Goal: Information Seeking & Learning: Learn about a topic

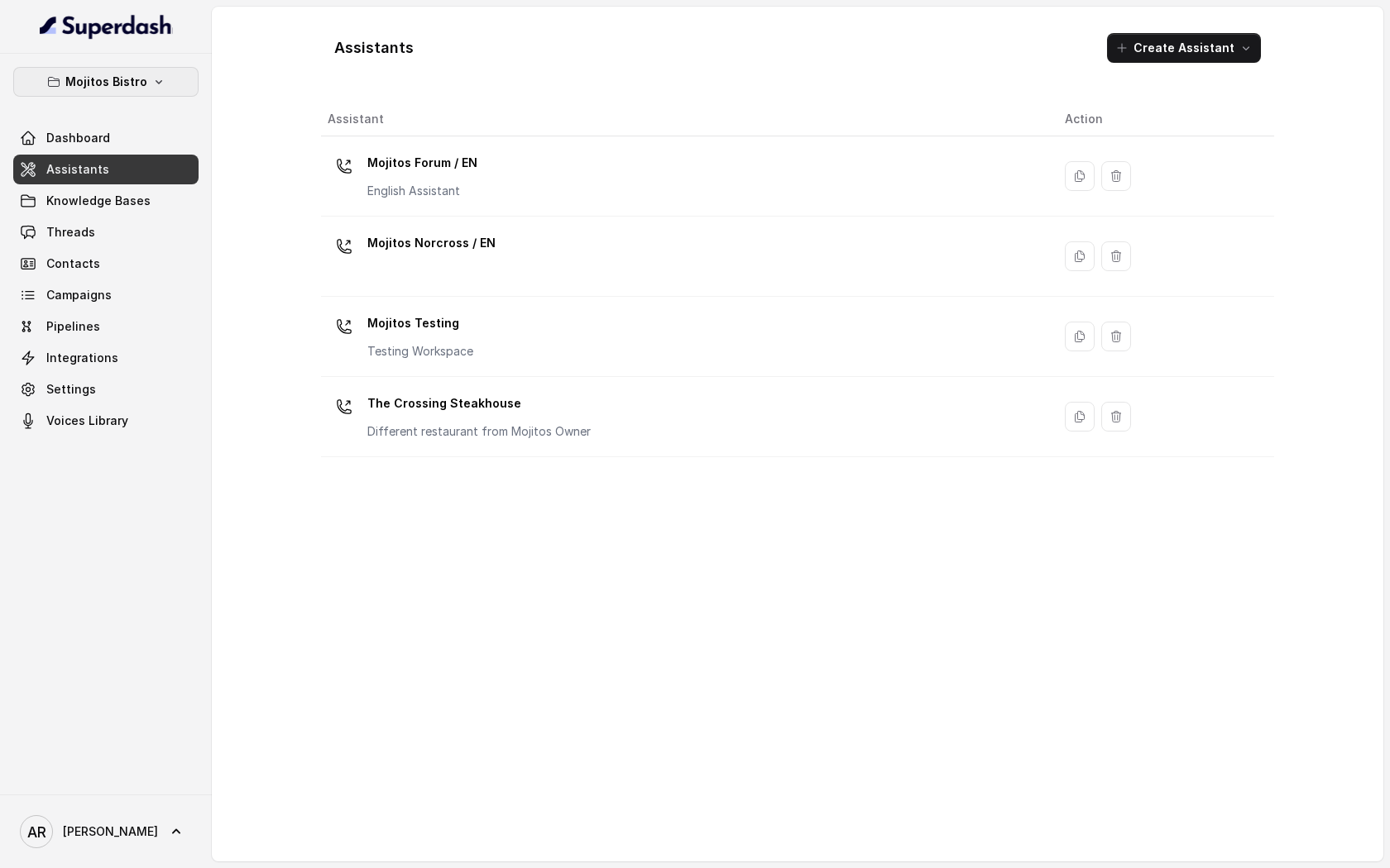
click at [162, 74] on button "Mojitos Bistro" at bounding box center [106, 82] width 185 height 30
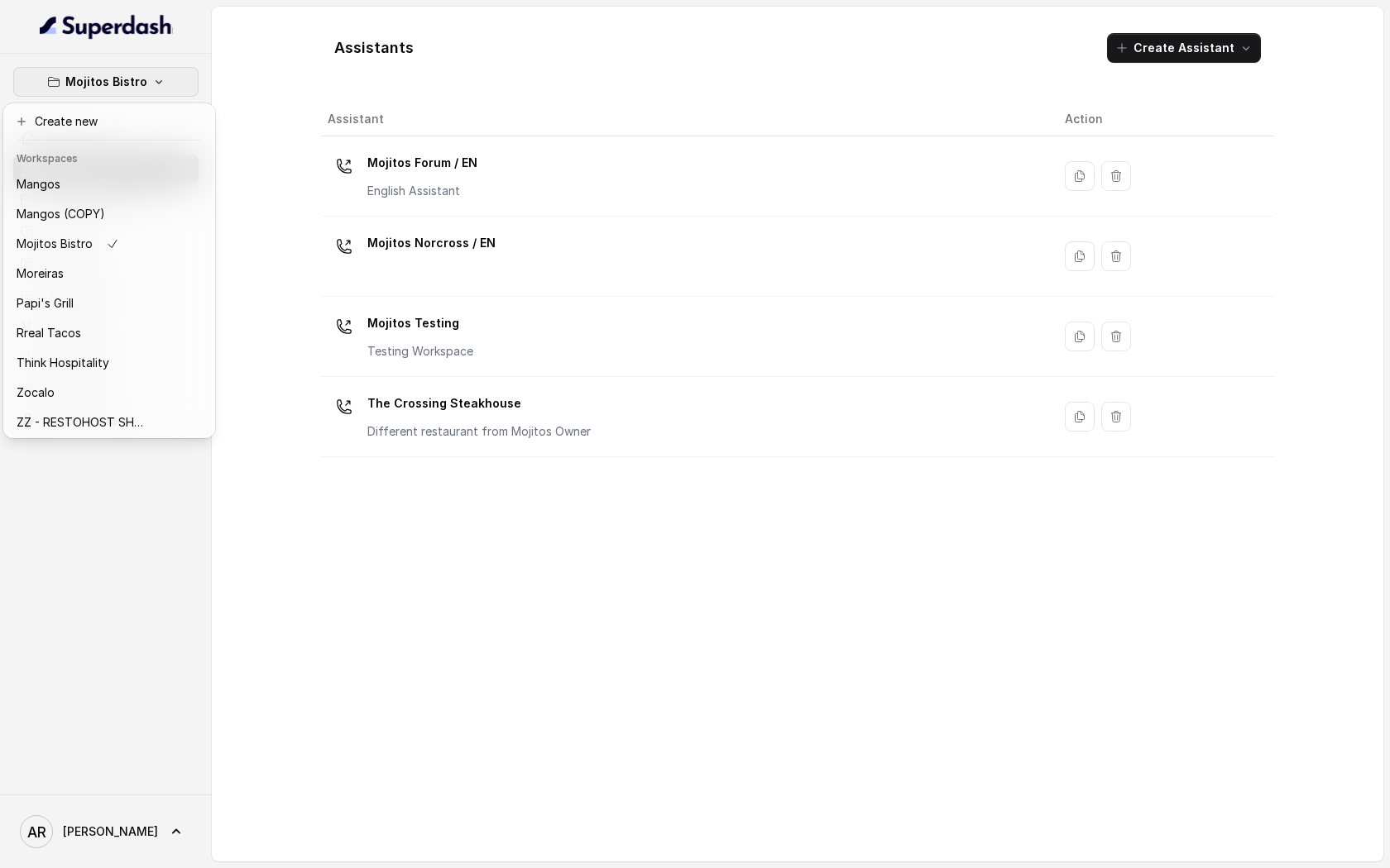
scroll to position [301, 0]
click at [96, 313] on button "Papi's Grill" at bounding box center [109, 302] width 205 height 30
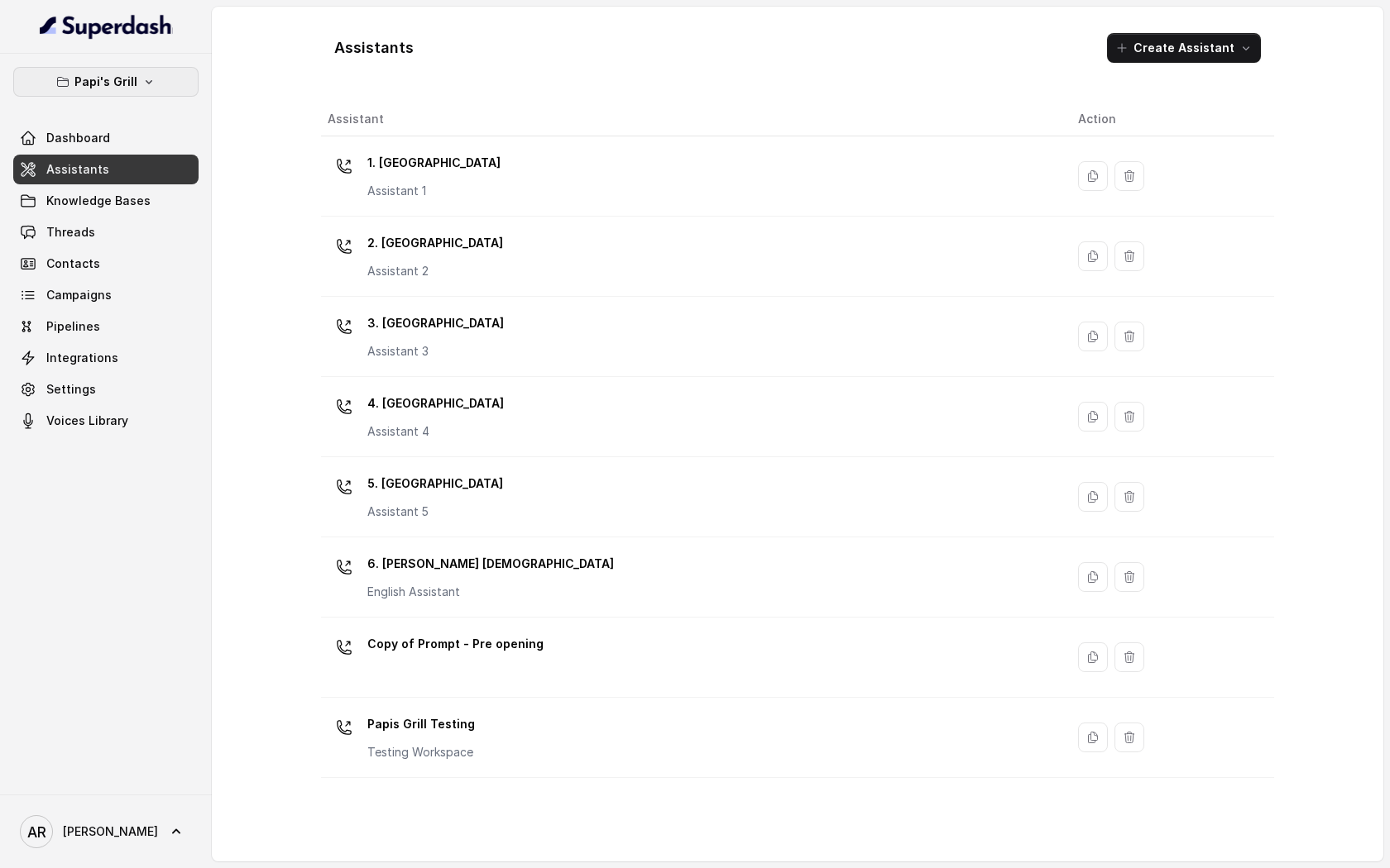
click at [122, 91] on p "Papi's Grill" at bounding box center [105, 82] width 62 height 20
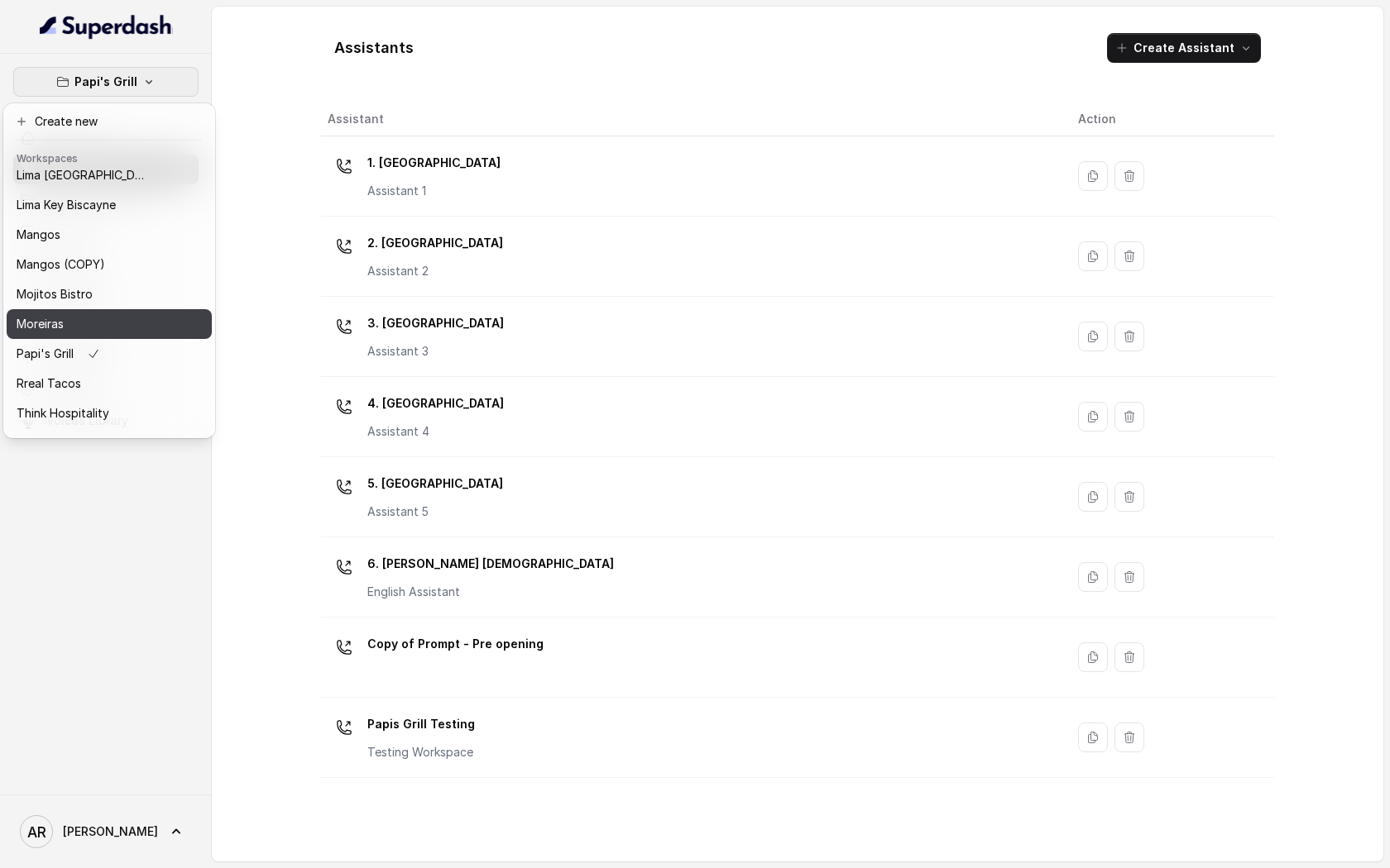
scroll to position [249, 0]
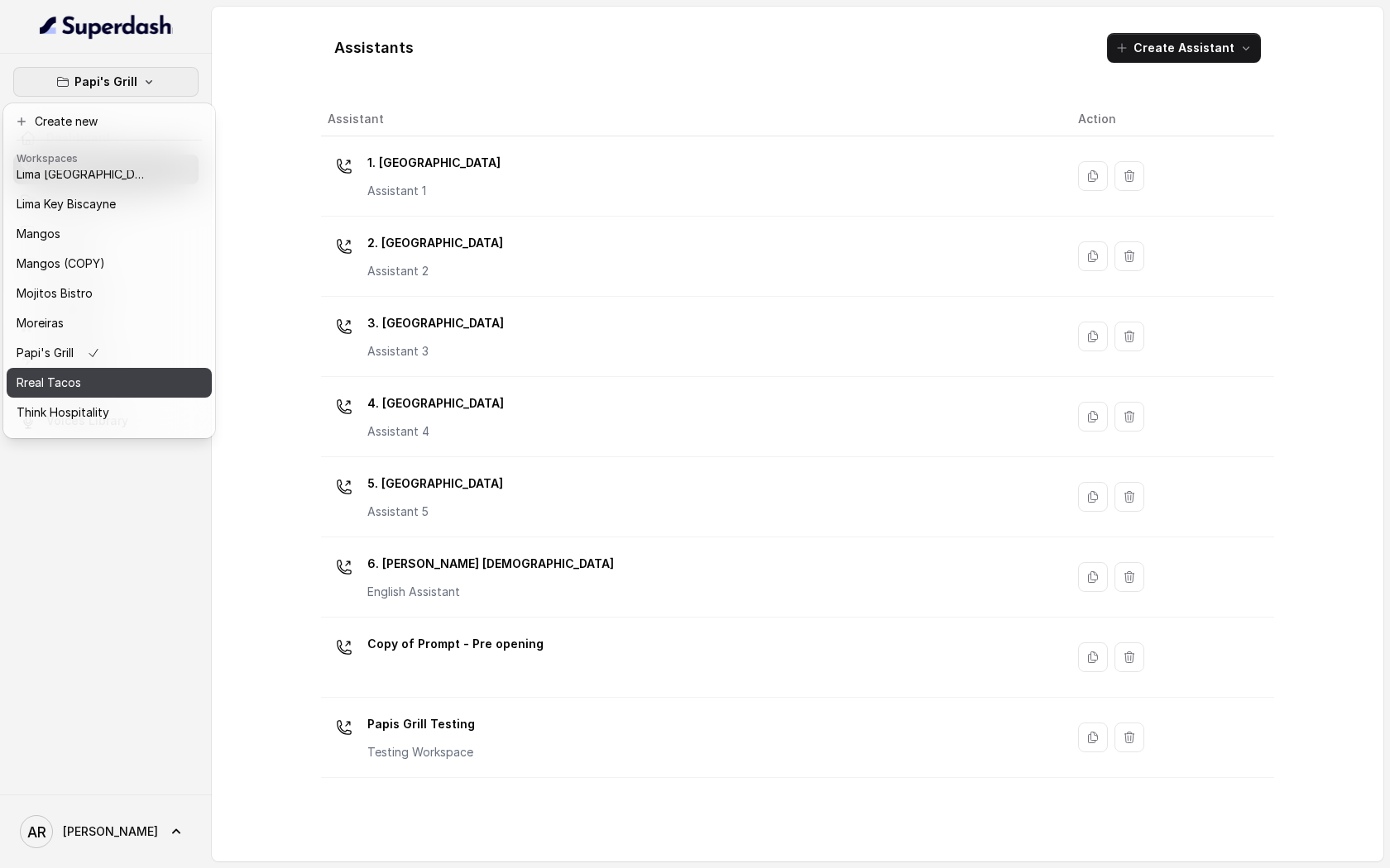
click at [100, 382] on div "Rreal Tacos" at bounding box center [82, 383] width 132 height 20
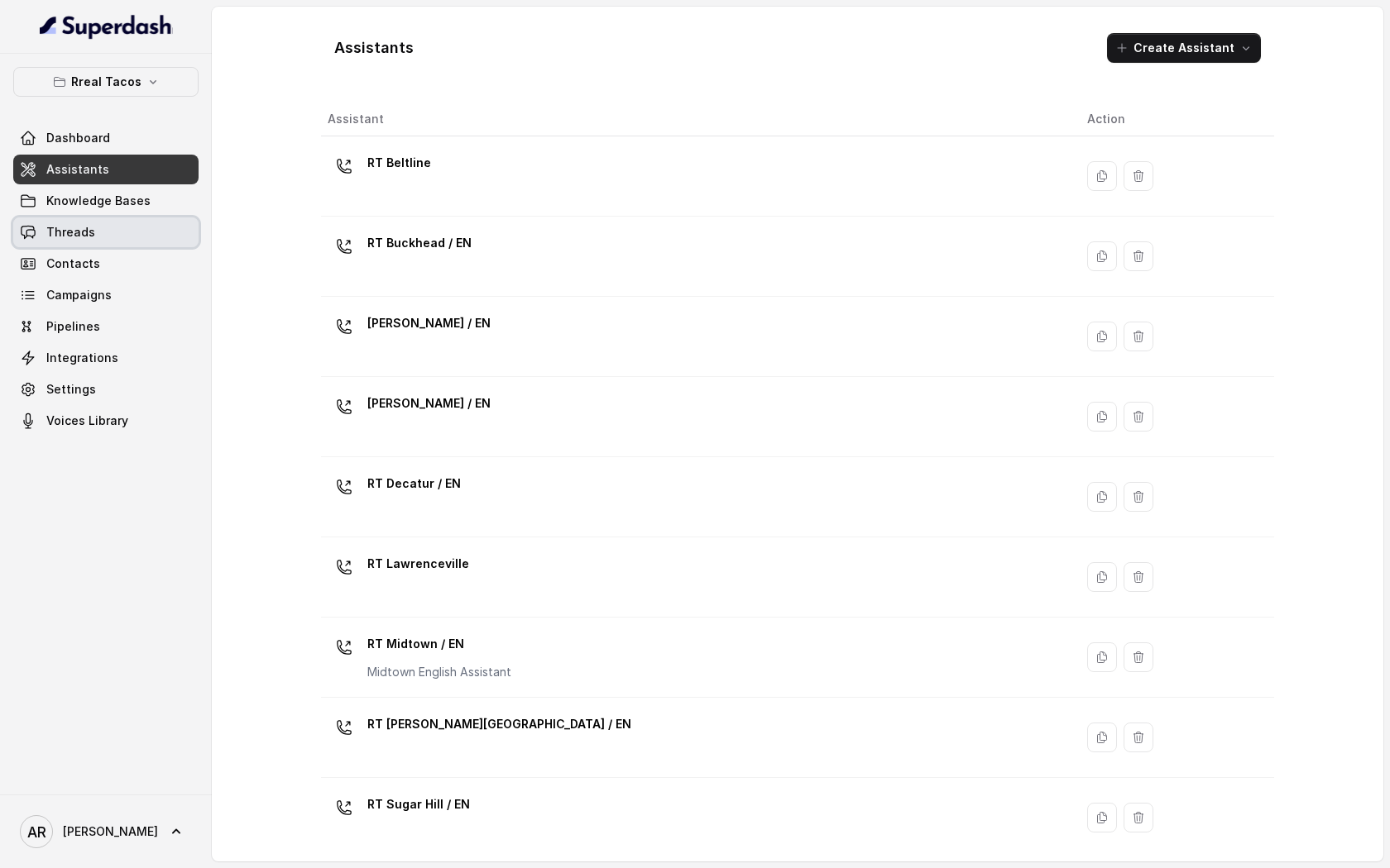
click at [131, 233] on link "Threads" at bounding box center [106, 232] width 185 height 30
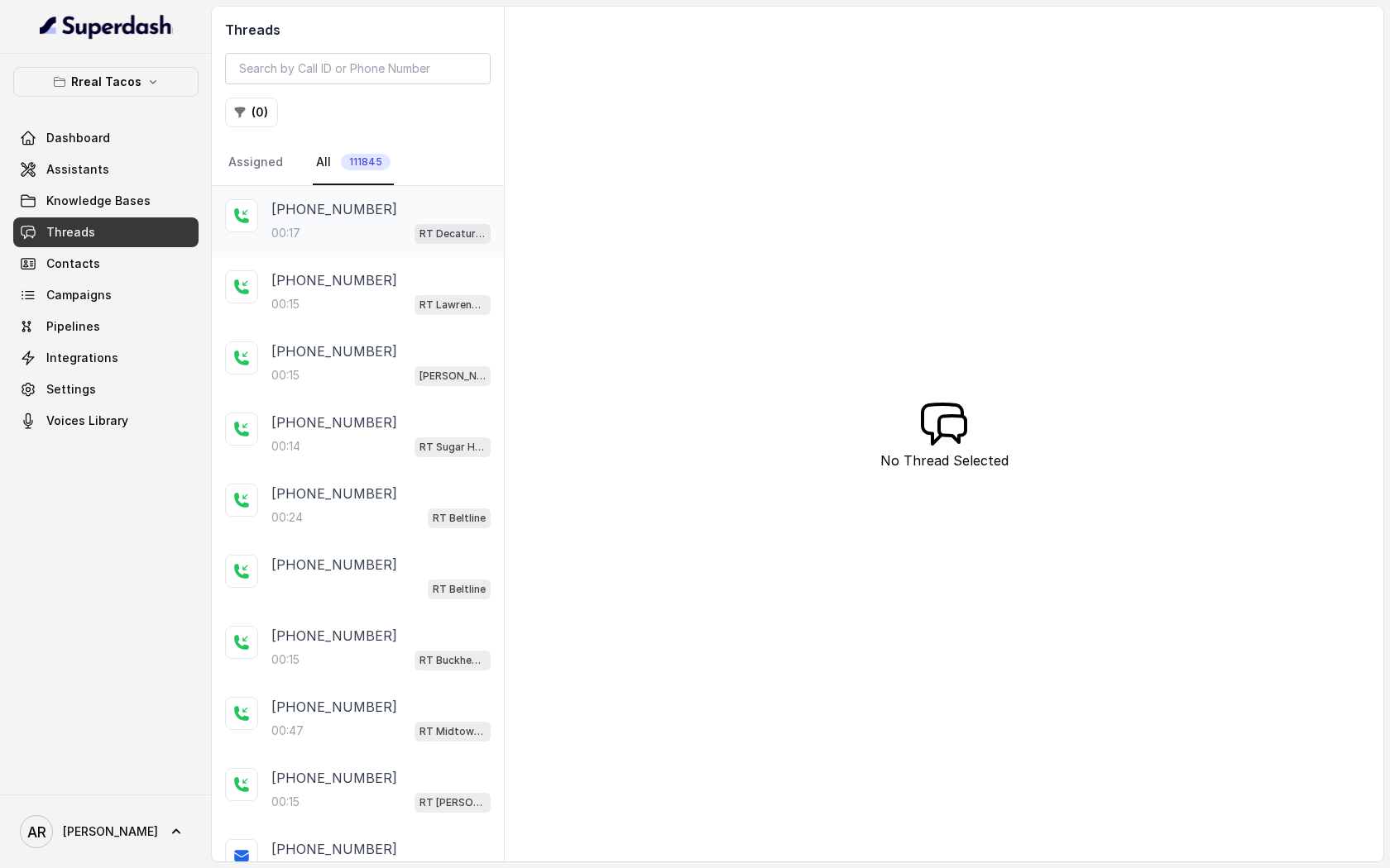
click at [378, 200] on div "[PHONE_NUMBER]" at bounding box center [381, 209] width 219 height 20
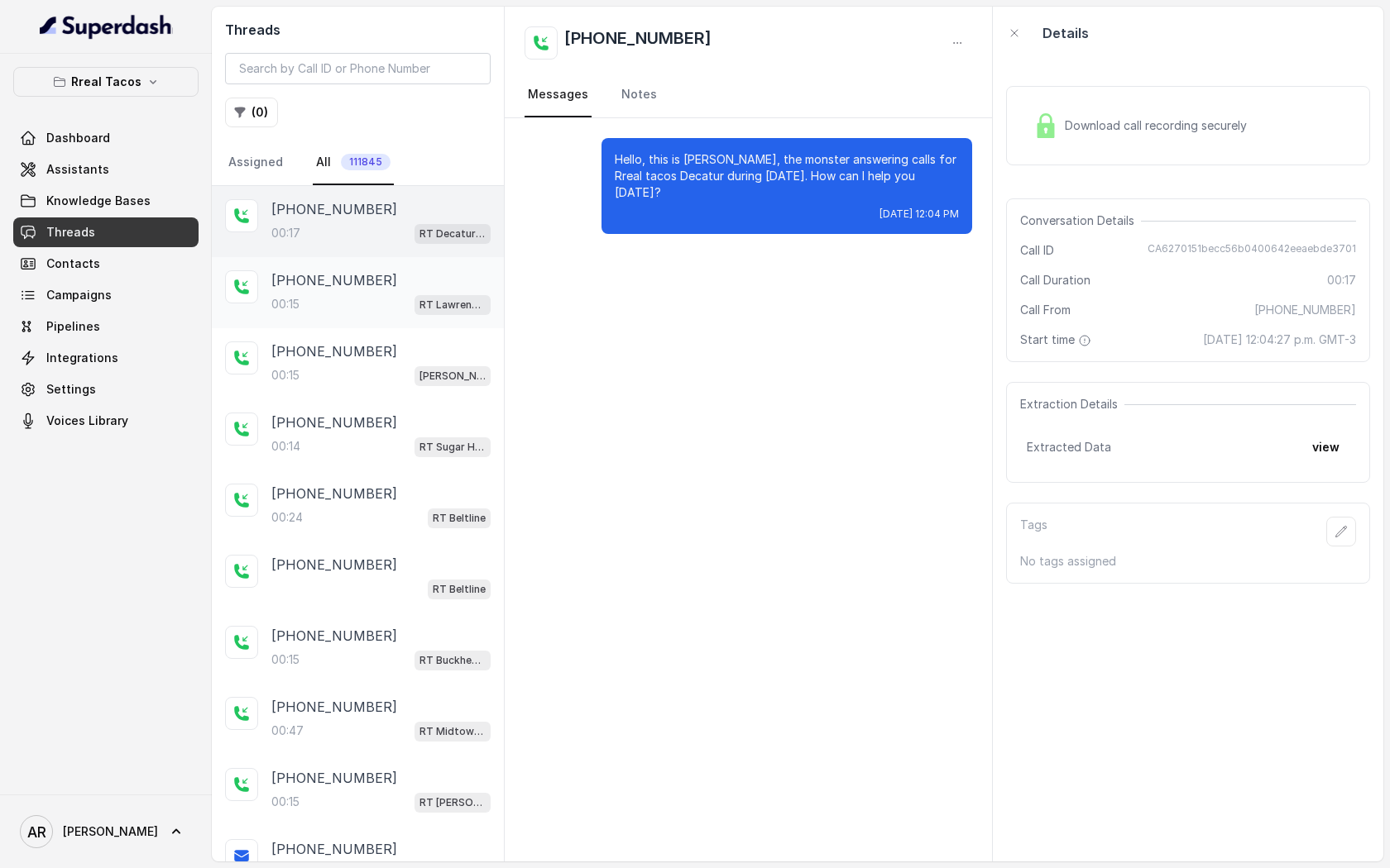
click at [416, 292] on div "[PHONE_NUMBER]:15 [GEOGRAPHIC_DATA]" at bounding box center [381, 293] width 219 height 45
click at [248, 125] on button "( 0 )" at bounding box center [252, 112] width 53 height 30
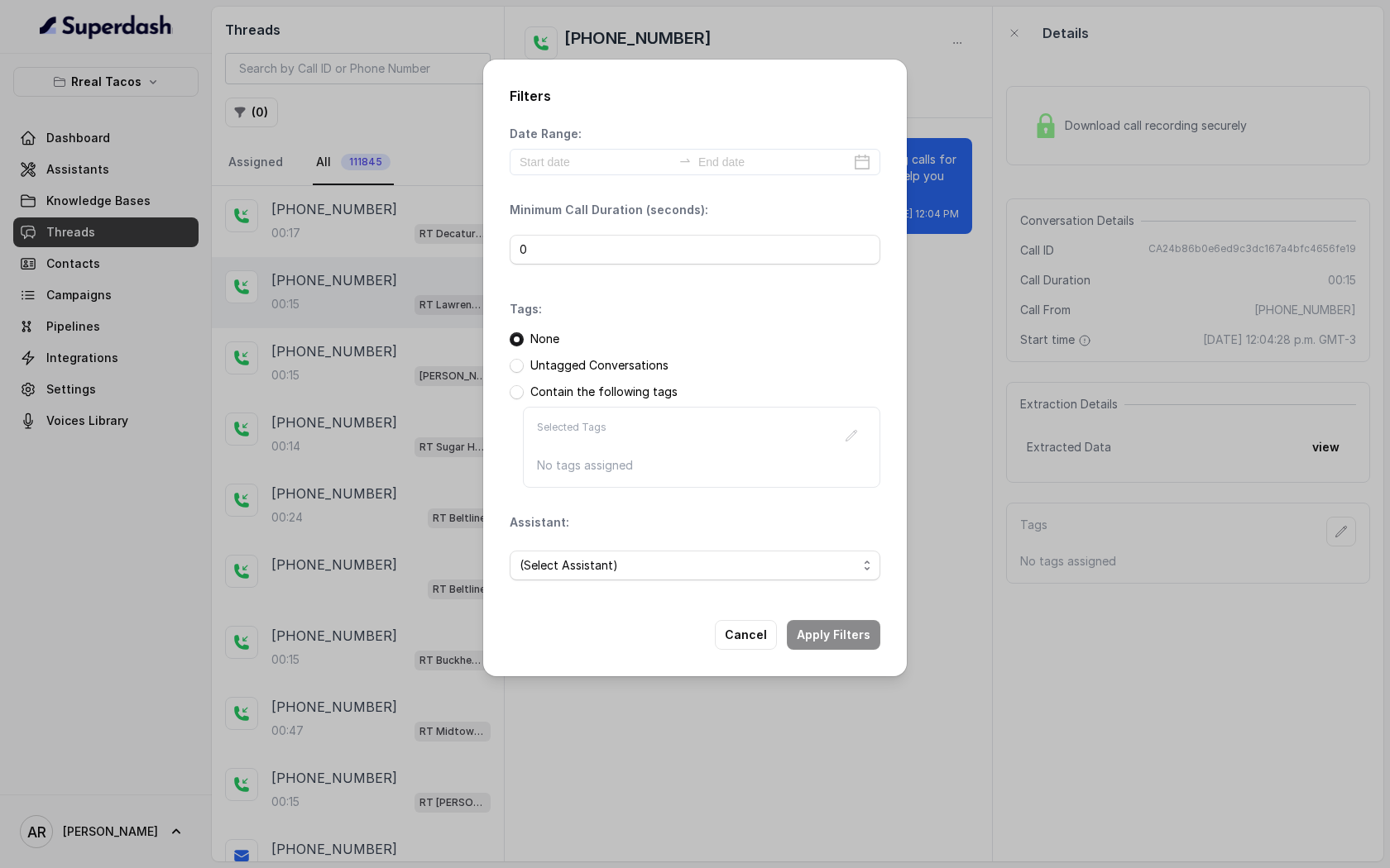
click at [659, 539] on div "(Select Assistant)" at bounding box center [695, 566] width 371 height 57
click at [666, 565] on span "(Select Assistant)" at bounding box center [688, 566] width 338 height 20
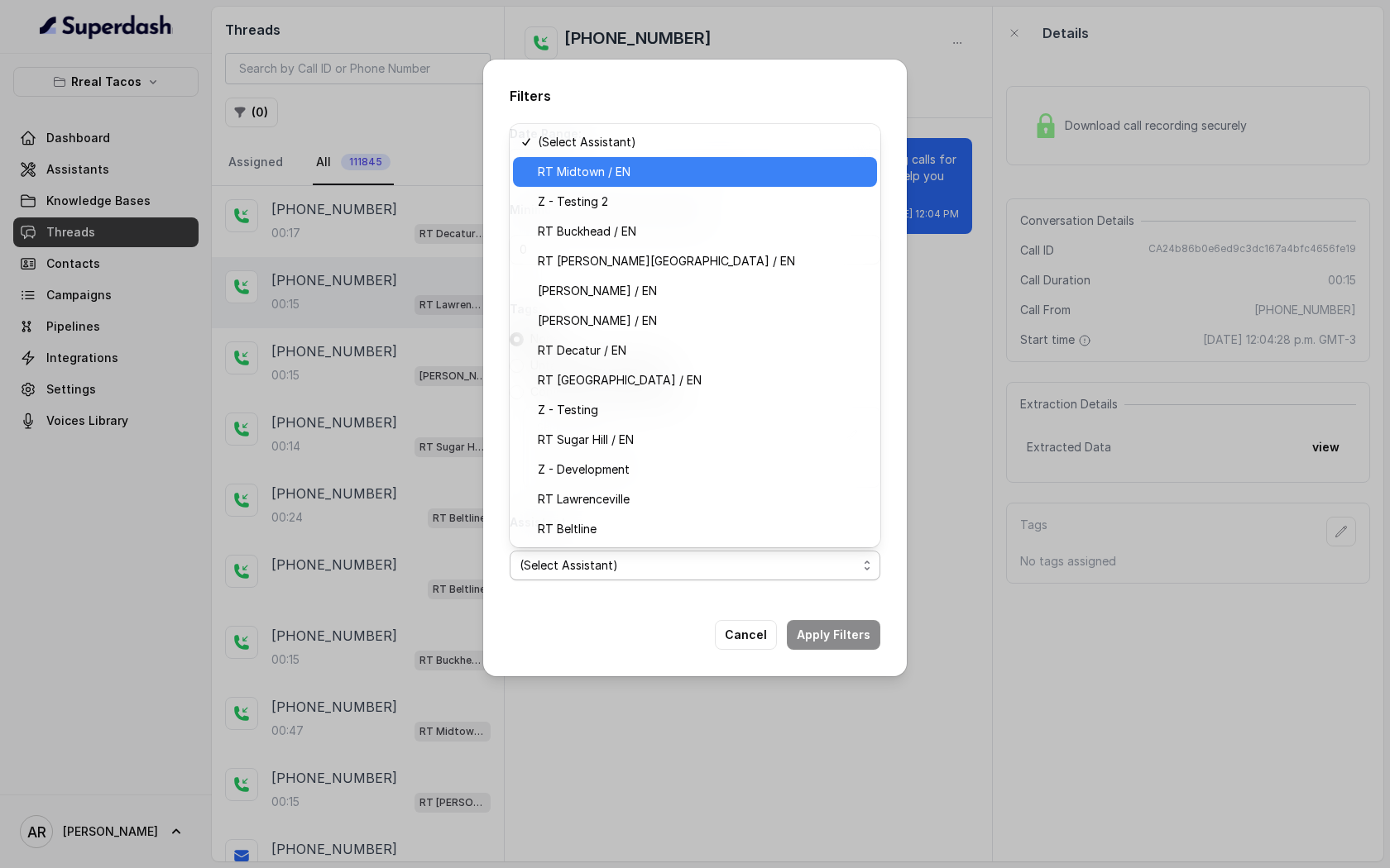
click at [639, 180] on span "RT Midtown / EN" at bounding box center [702, 172] width 329 height 20
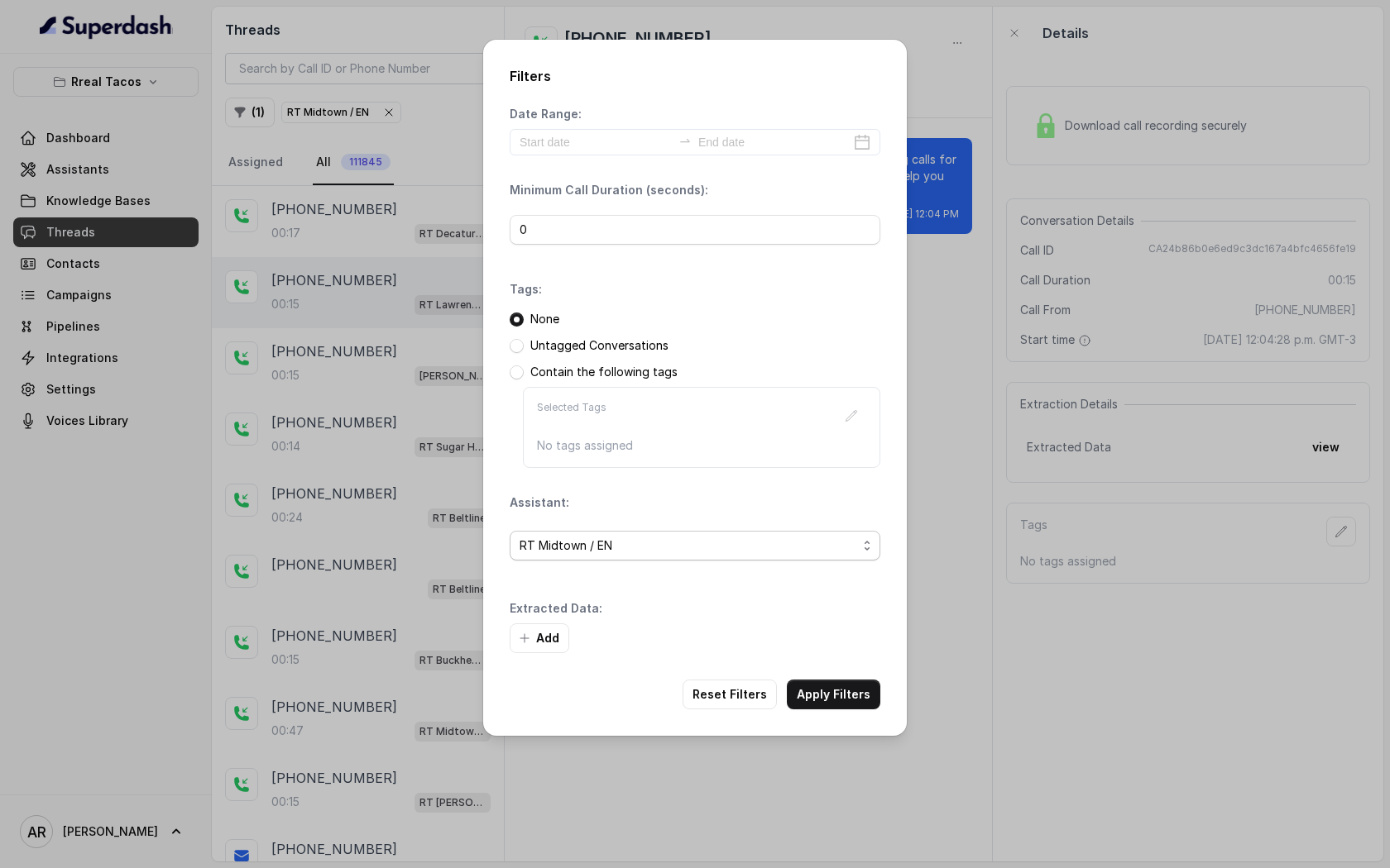
click at [652, 550] on span "RT Midtown / EN" at bounding box center [688, 546] width 338 height 20
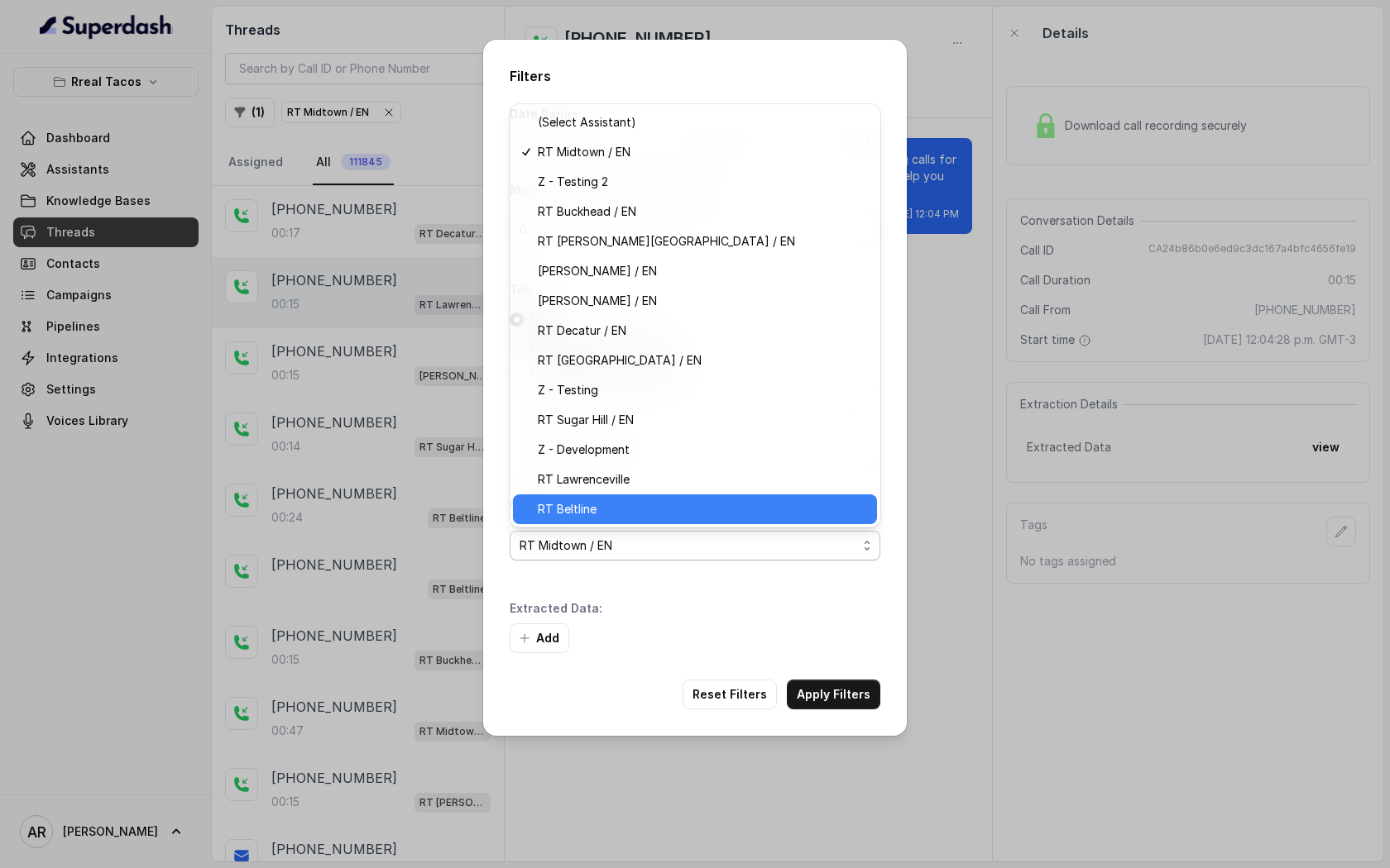
click at [638, 515] on span "RT Beltline" at bounding box center [702, 510] width 329 height 20
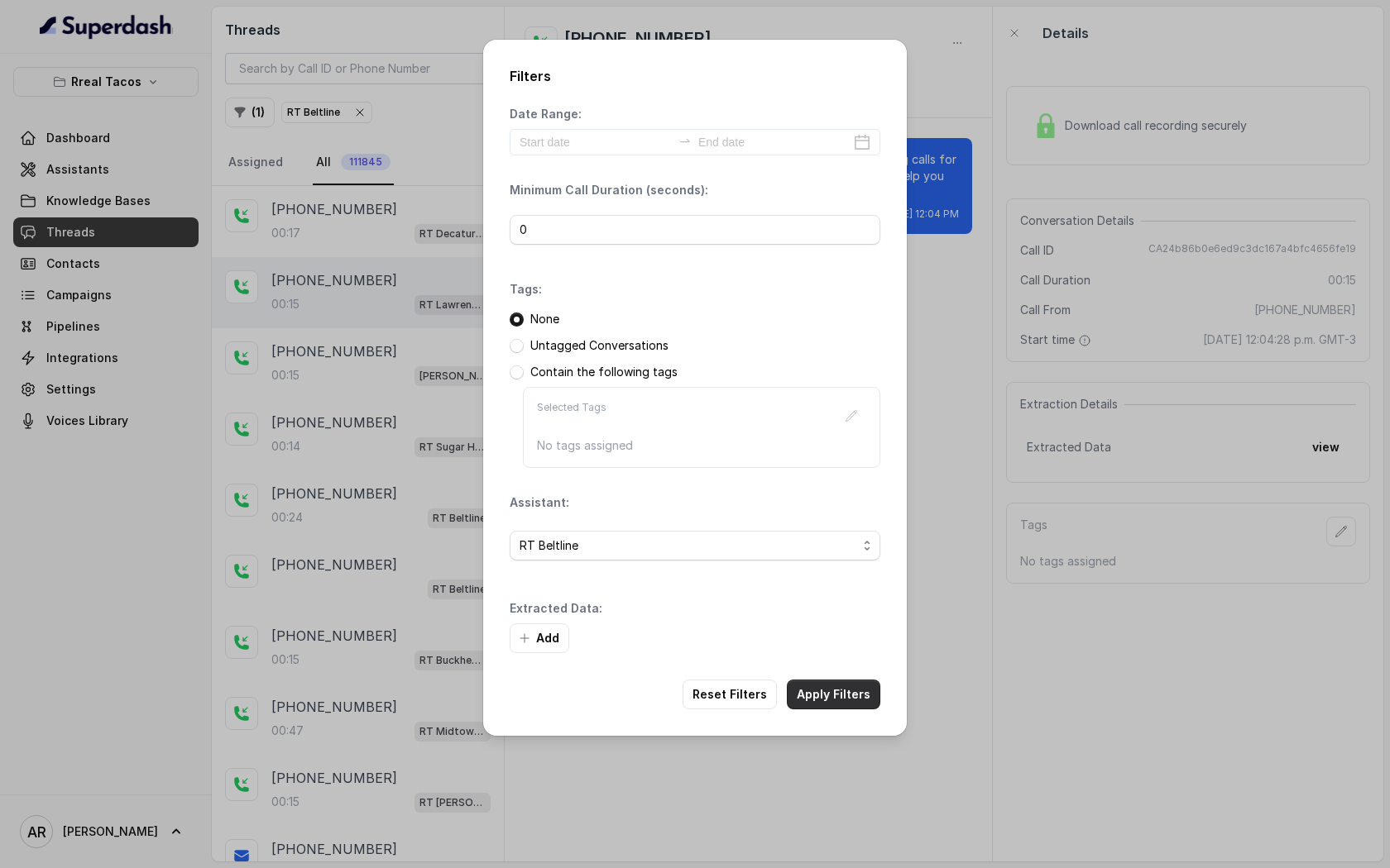
click at [847, 677] on button "Apply Filters" at bounding box center [833, 695] width 93 height 30
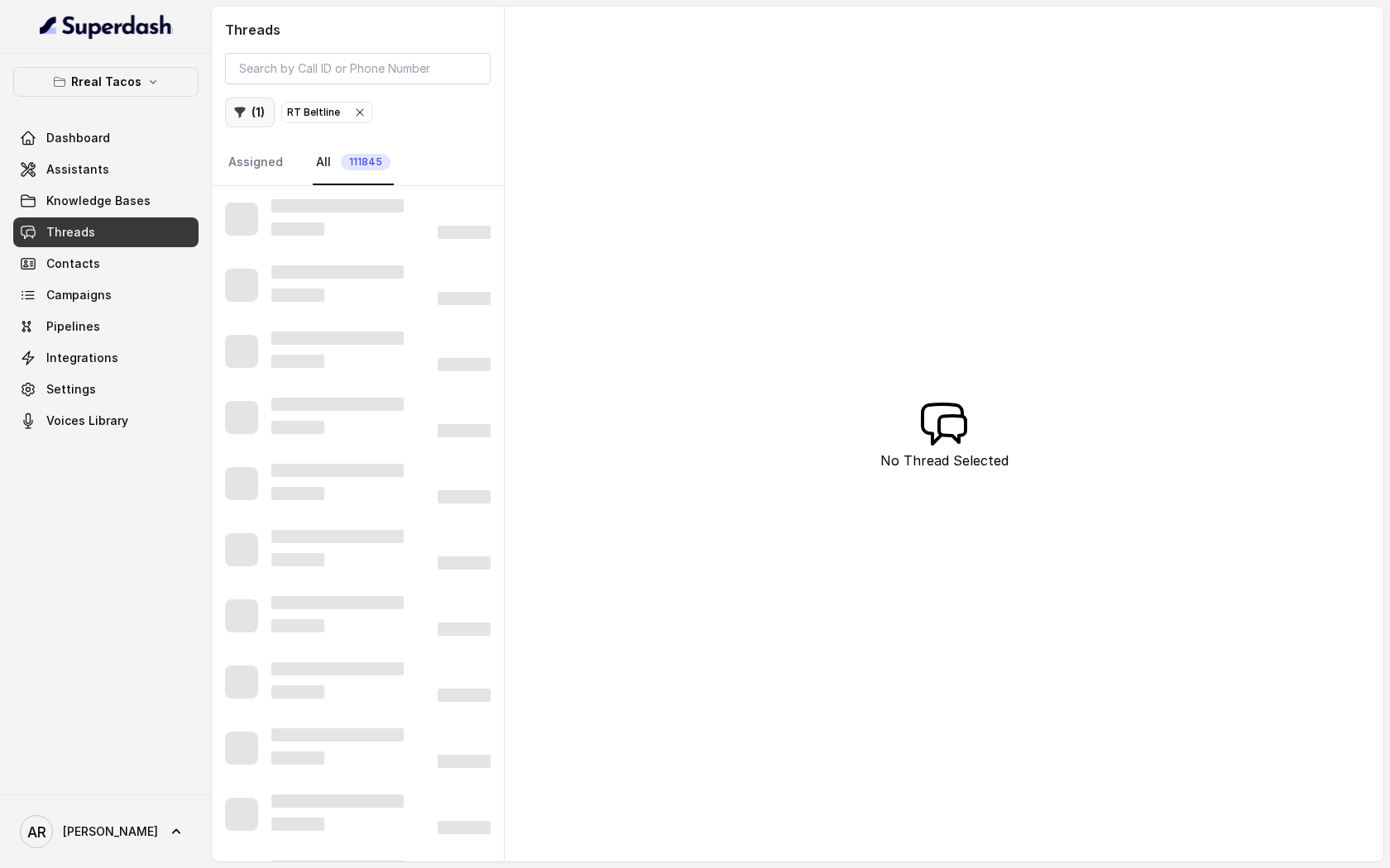
click at [246, 117] on icon "button" at bounding box center [240, 112] width 13 height 13
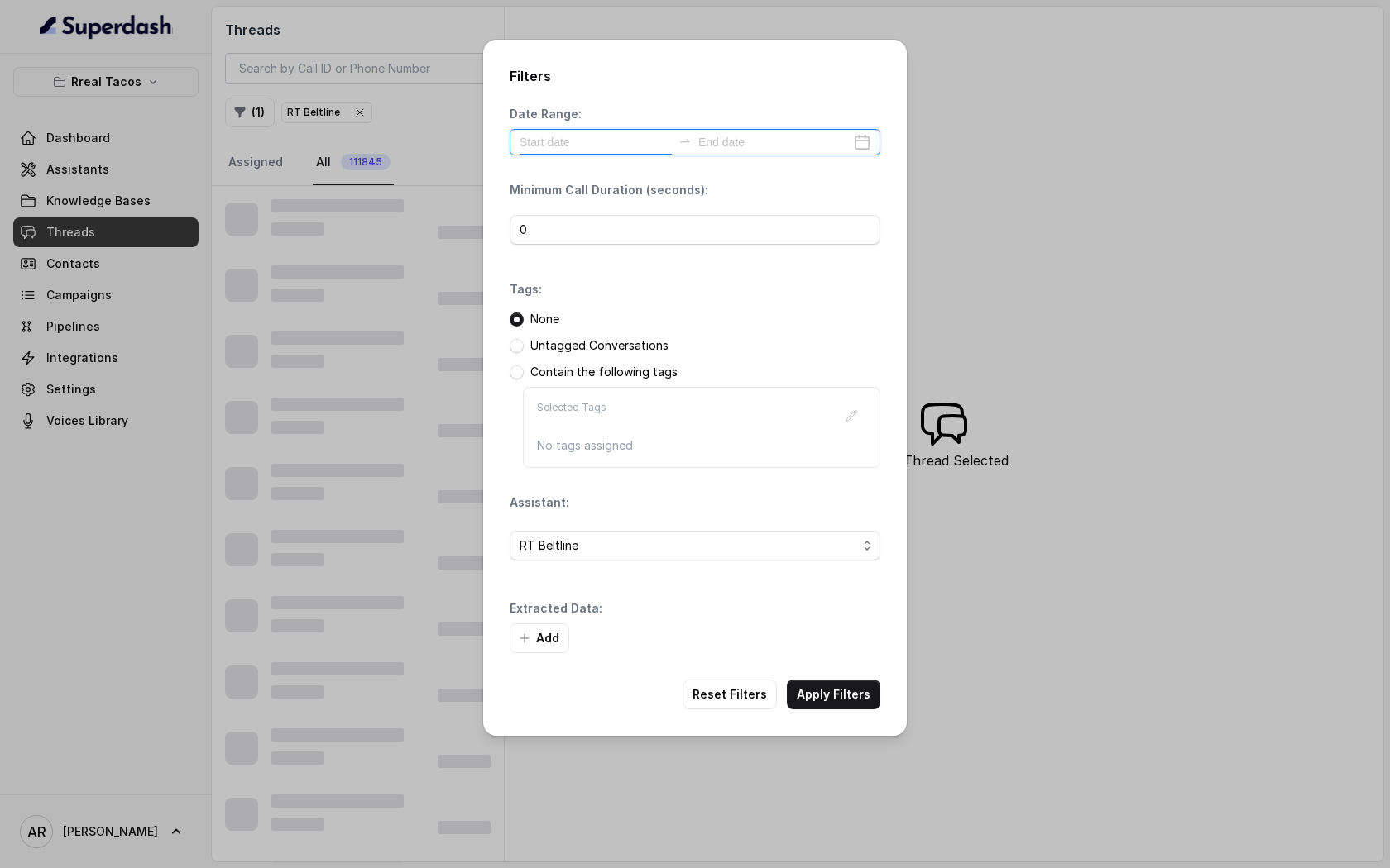
click at [567, 141] on input at bounding box center [595, 142] width 152 height 18
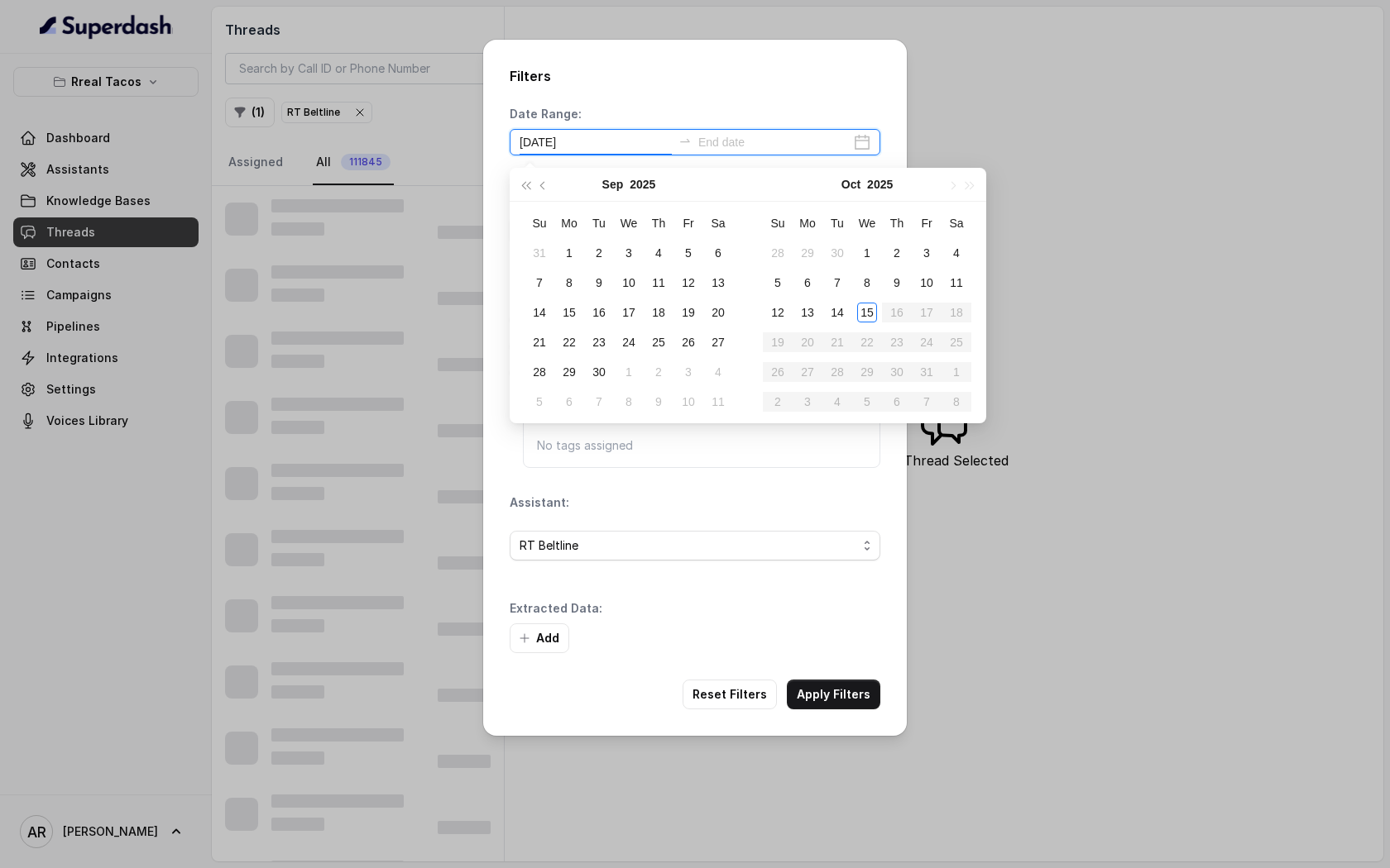
type input "[DATE]"
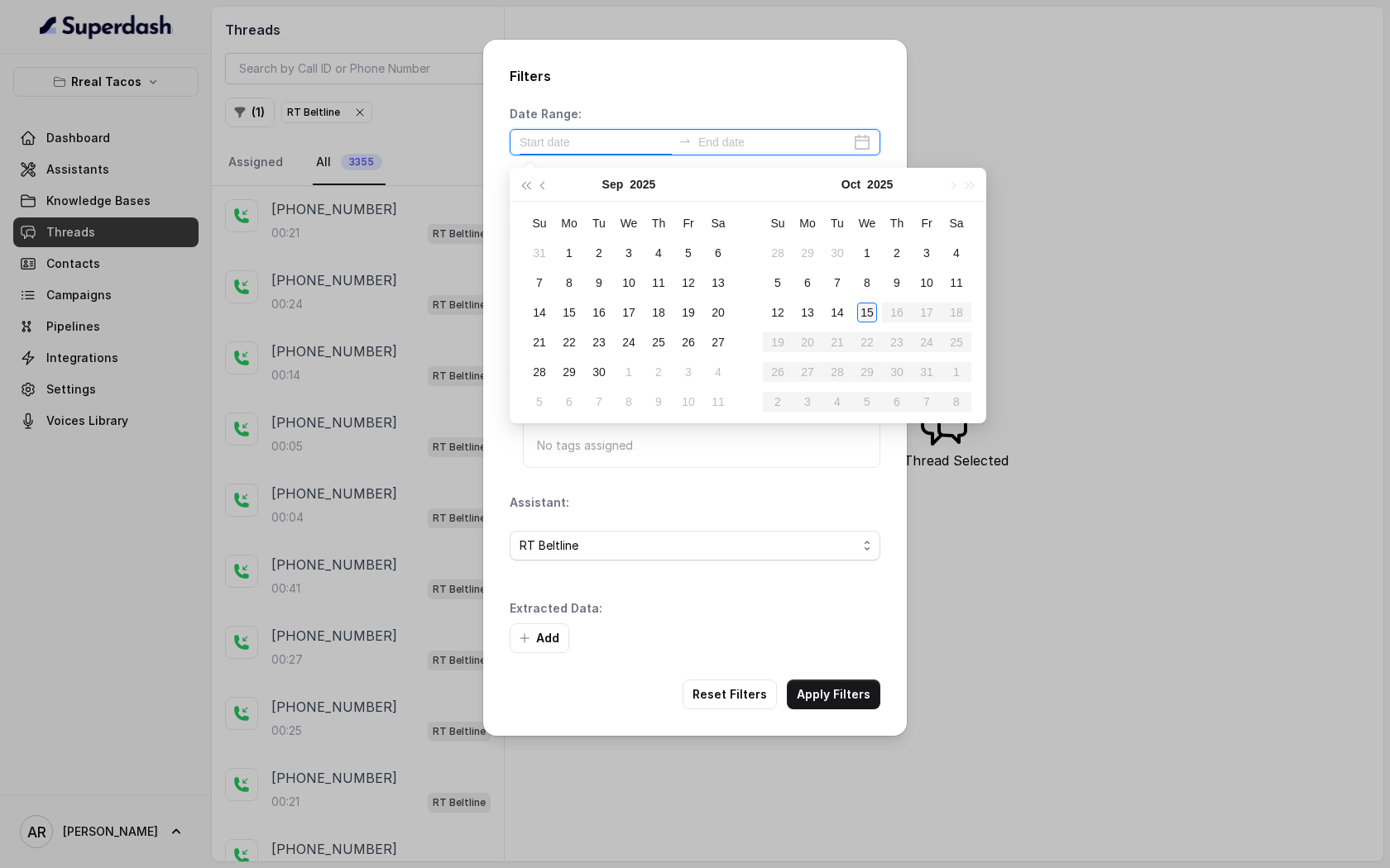
type input "[DATE]"
click at [865, 317] on div "15" at bounding box center [868, 312] width 20 height 20
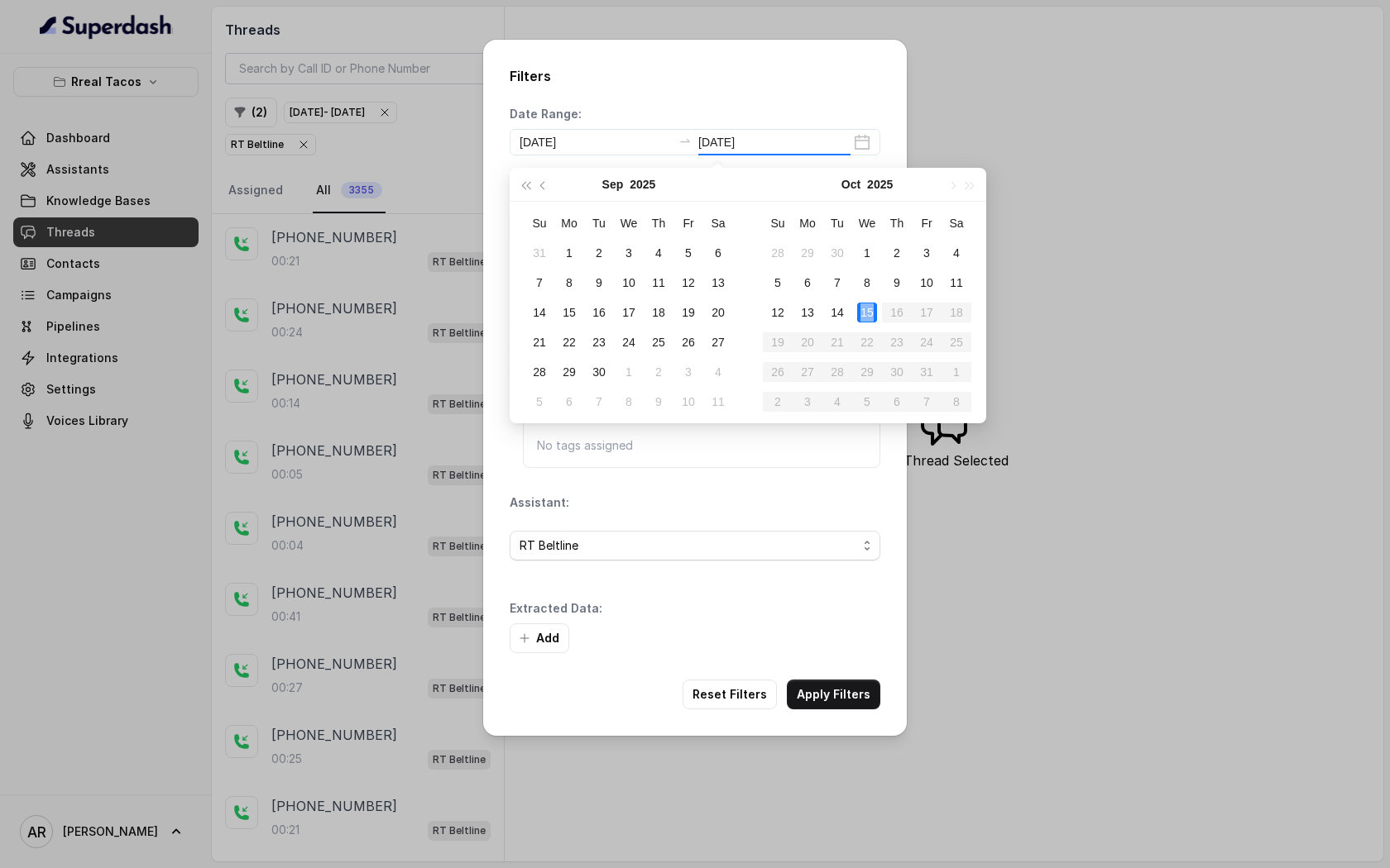
type input "[DATE]"
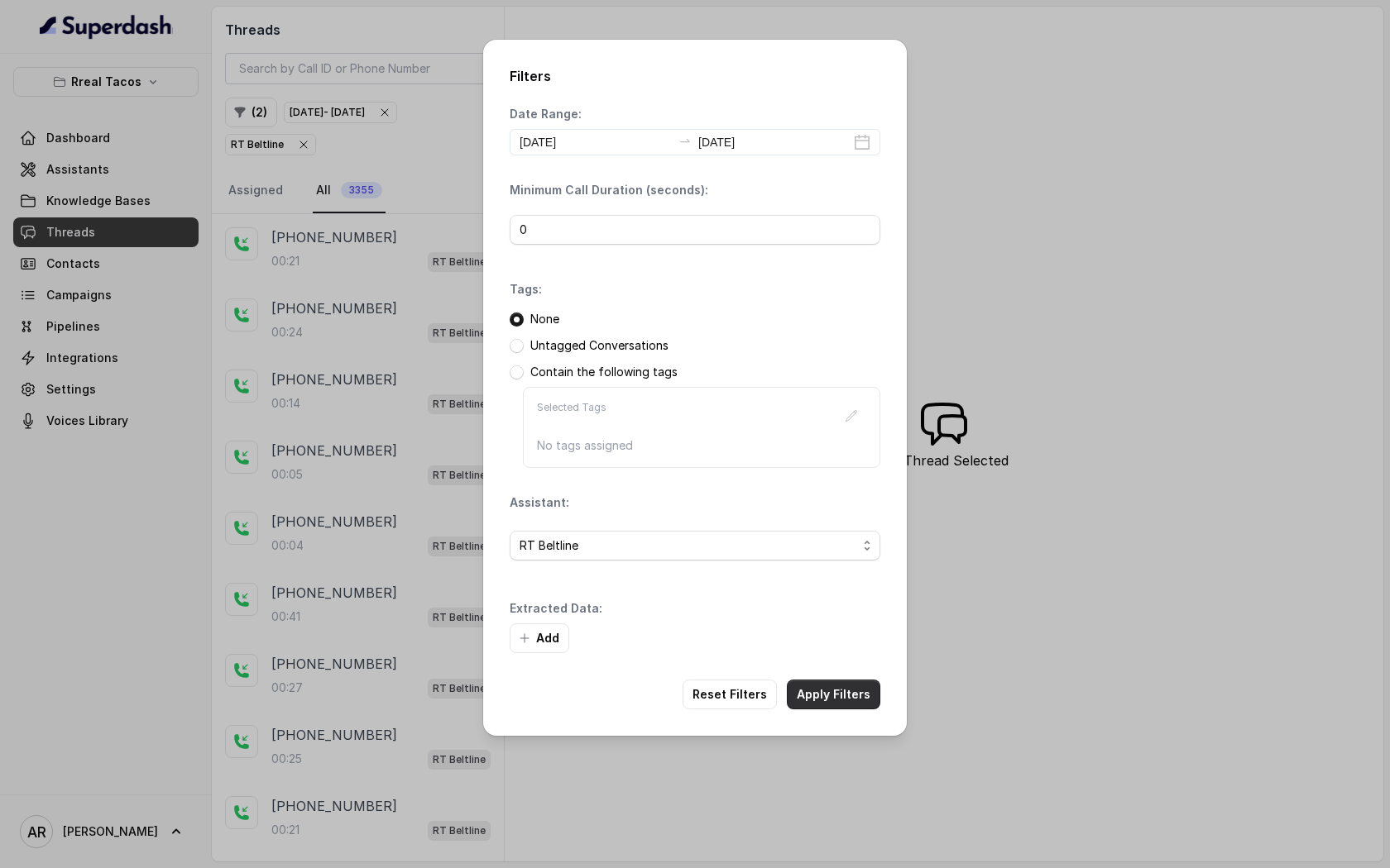
click at [839, 677] on button "Apply Filters" at bounding box center [833, 695] width 93 height 30
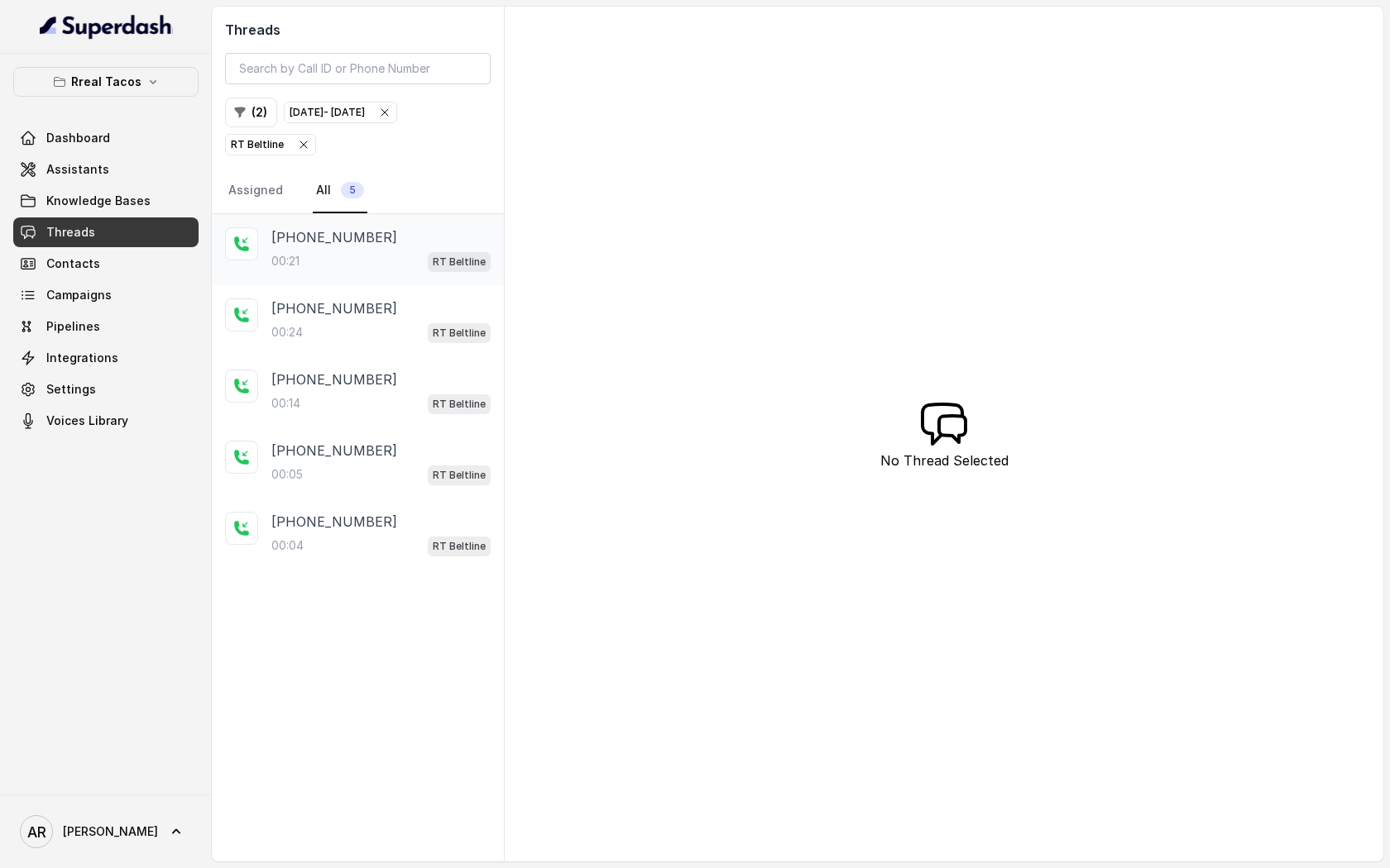
click at [372, 276] on div "[PHONE_NUMBER]:21 RT Beltline" at bounding box center [358, 249] width 292 height 71
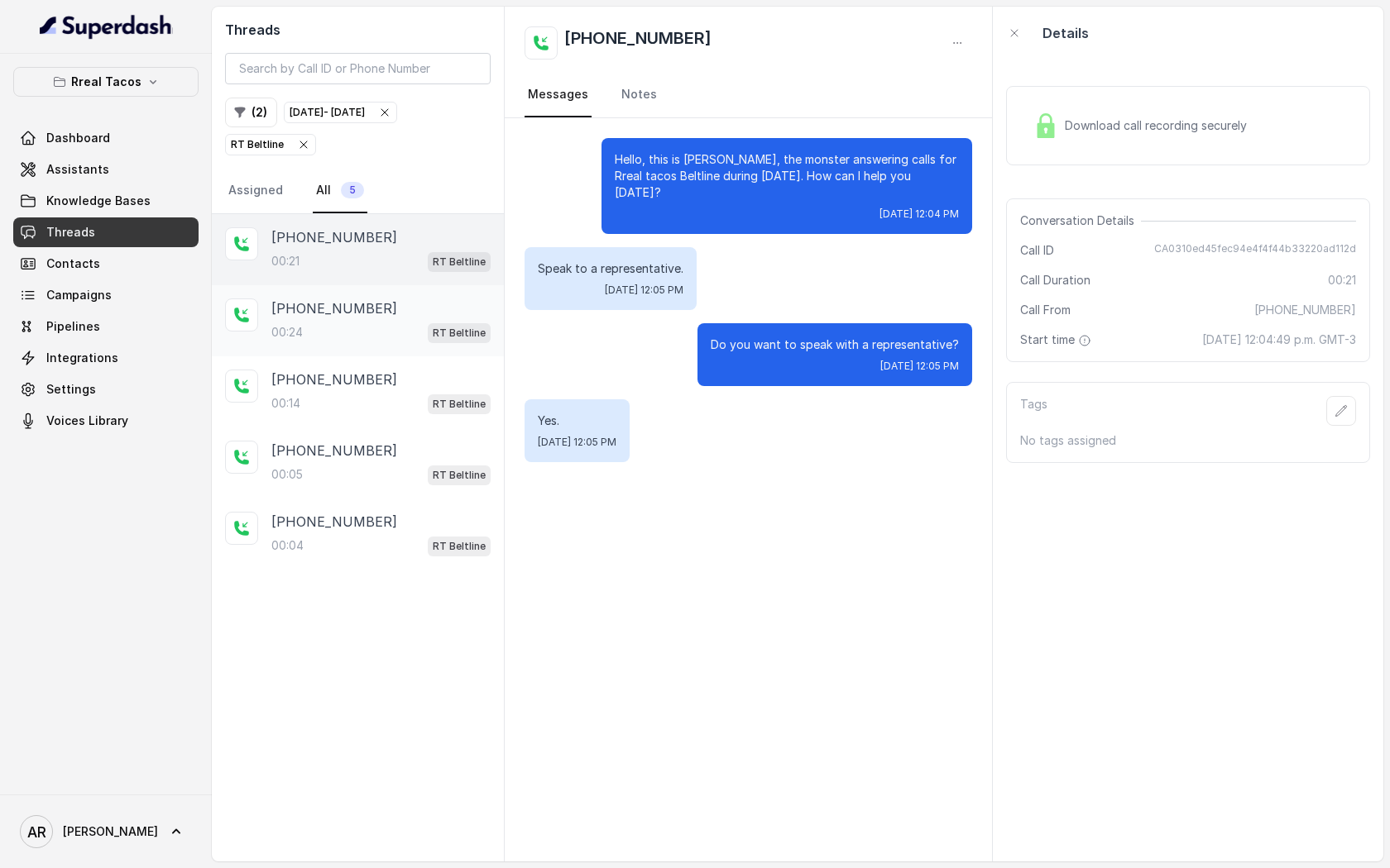
click at [376, 329] on div "00:24 RT Beltline" at bounding box center [381, 332] width 219 height 22
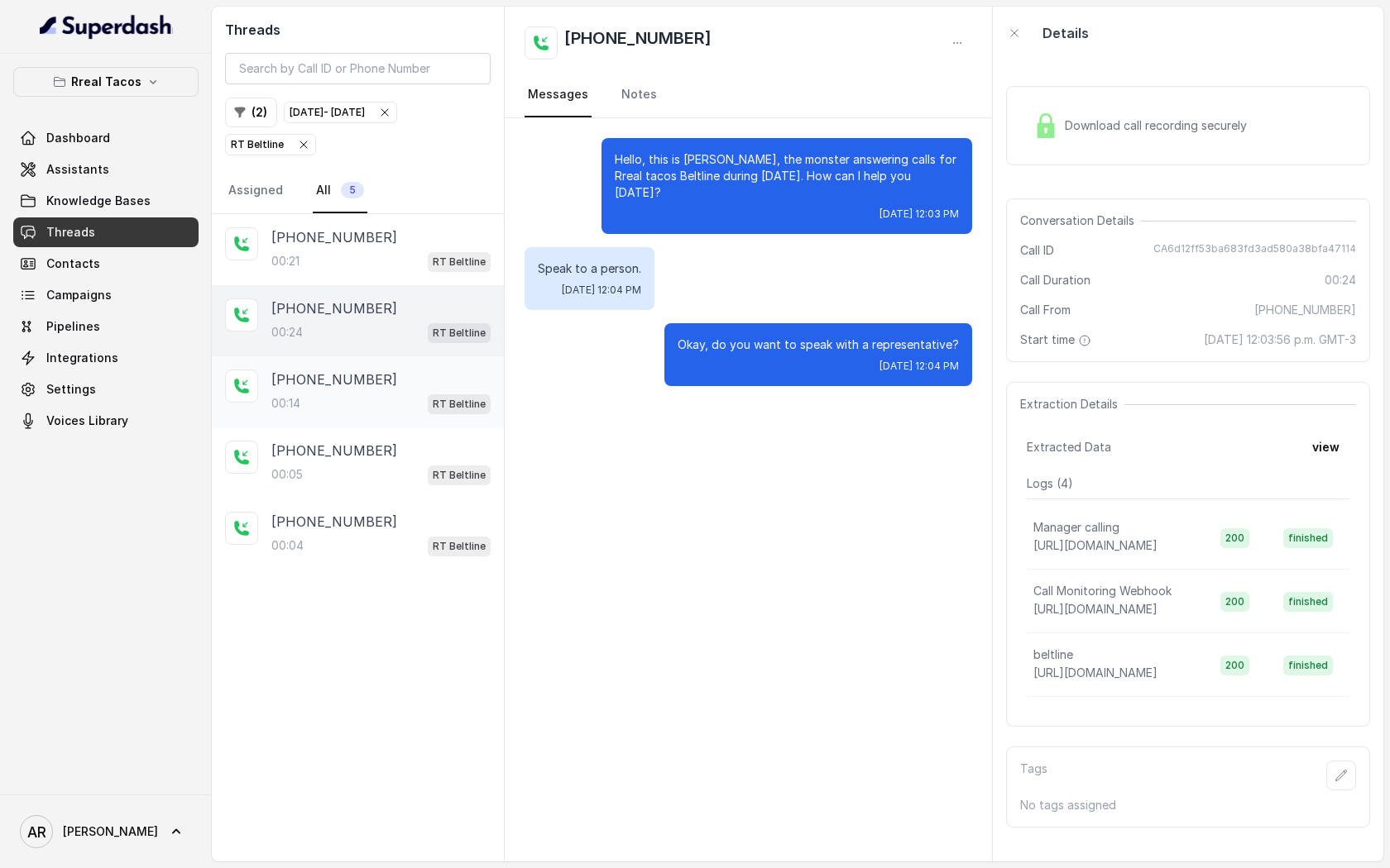
click at [377, 406] on div "00:14 RT Beltline" at bounding box center [381, 404] width 219 height 22
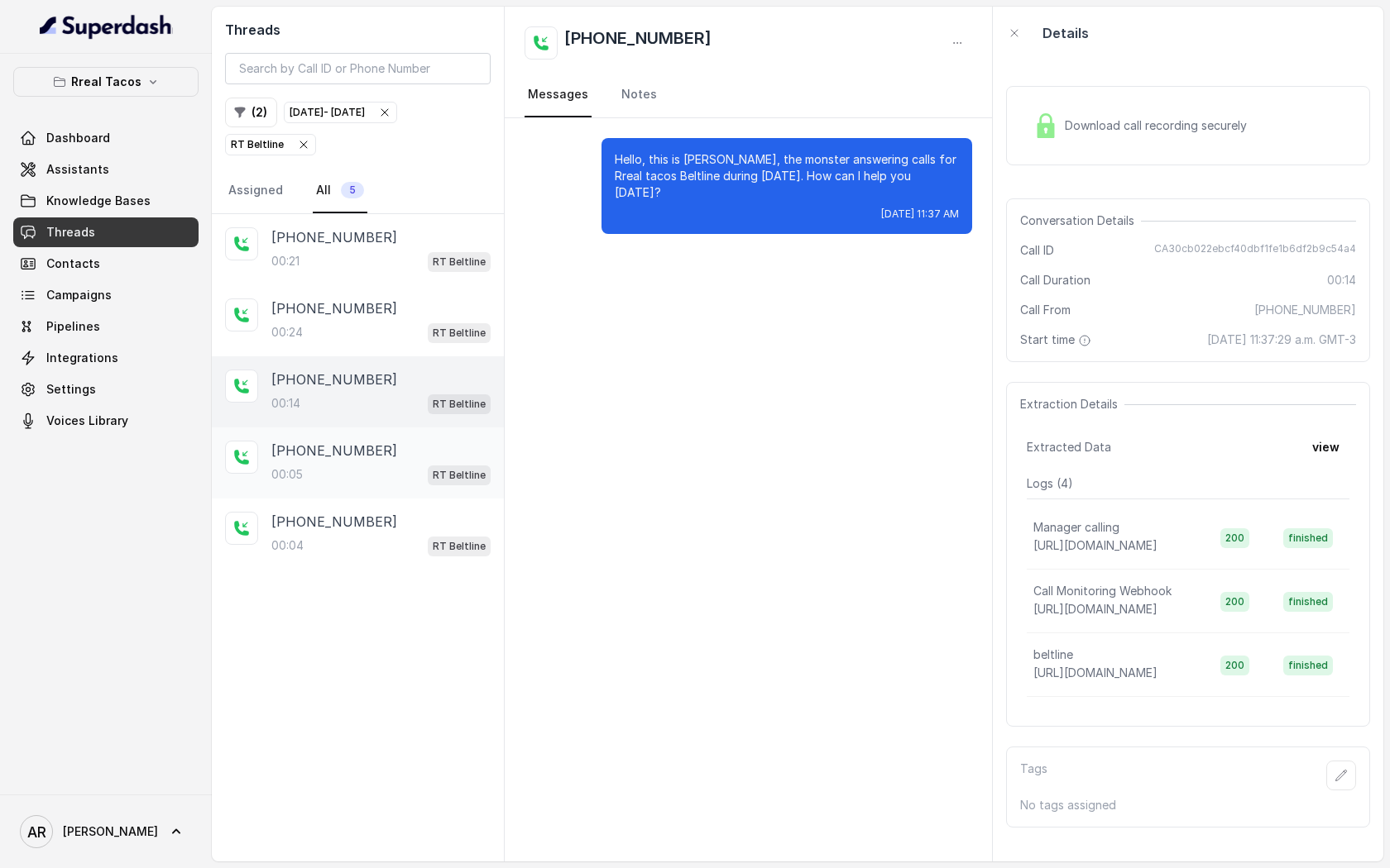
click at [382, 487] on div "[PHONE_NUMBER]:05 RT Beltline" at bounding box center [358, 462] width 292 height 71
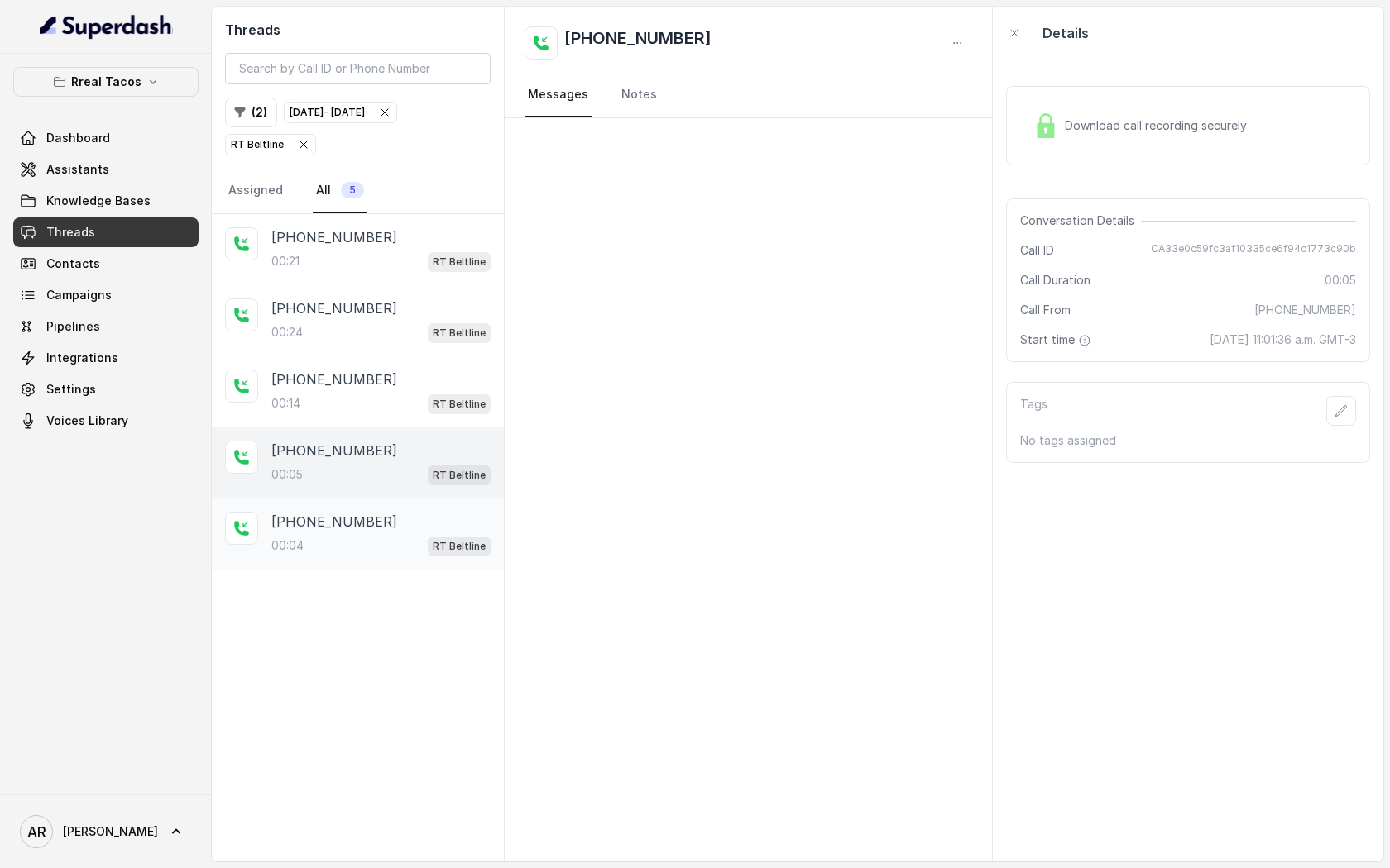
click at [385, 513] on div "[PHONE_NUMBER]" at bounding box center [381, 522] width 219 height 20
click at [393, 469] on div "00:05 RT Beltline" at bounding box center [381, 475] width 219 height 22
click at [409, 389] on div "[PHONE_NUMBER]:14 RT Beltline" at bounding box center [381, 392] width 219 height 45
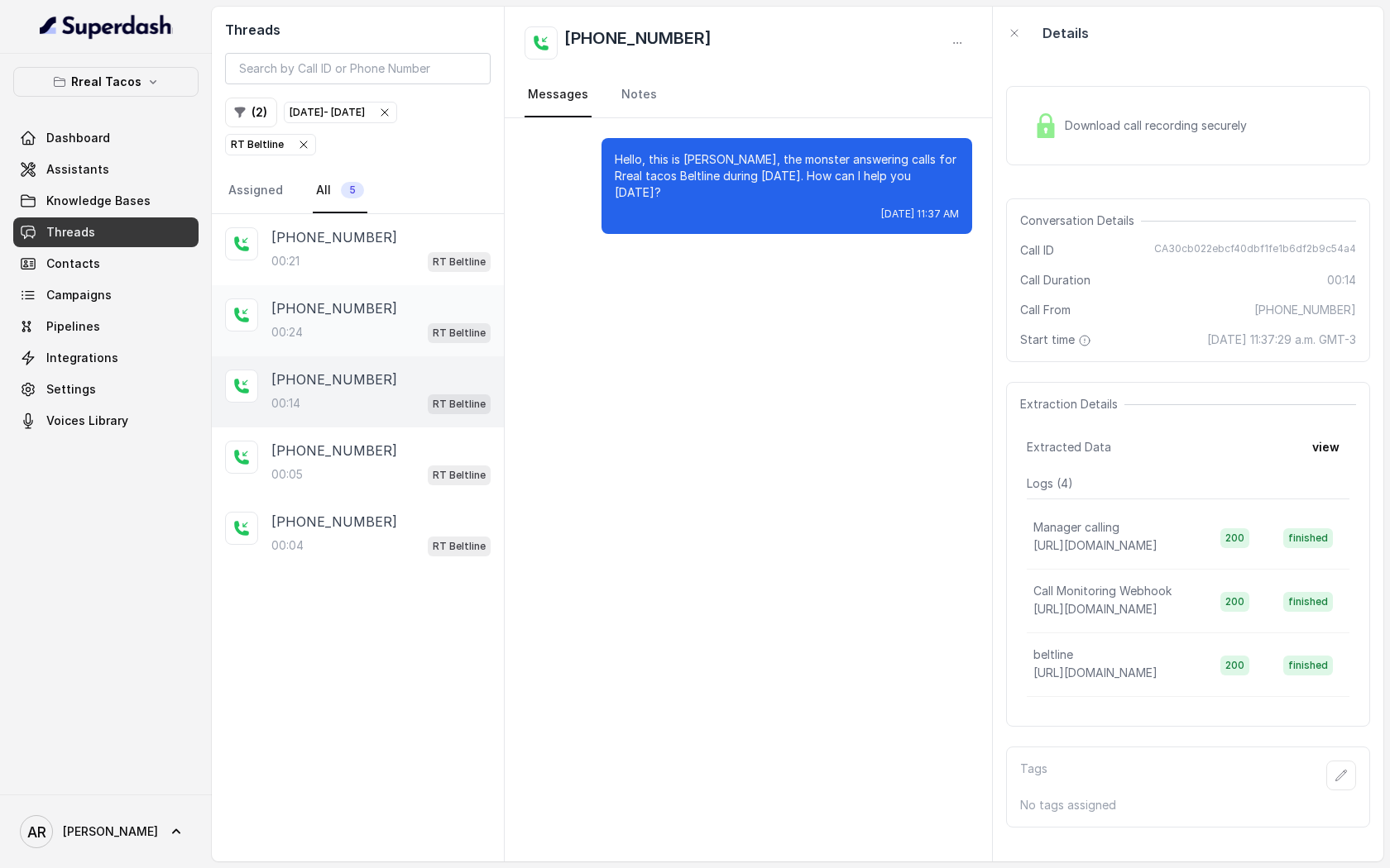
click at [414, 327] on div "00:24 RT Beltline" at bounding box center [381, 332] width 219 height 22
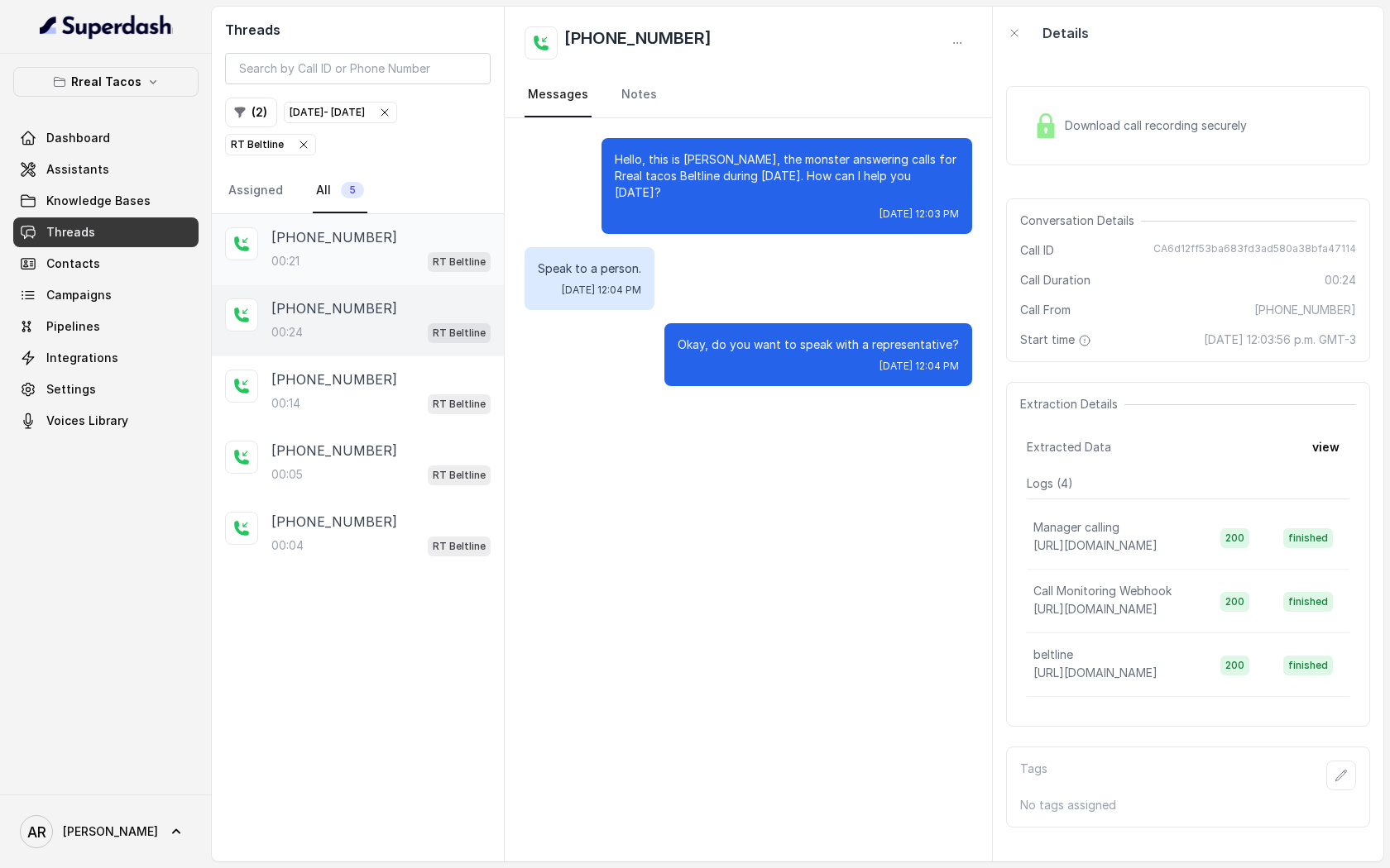
click at [396, 242] on div "[PHONE_NUMBER]" at bounding box center [381, 237] width 219 height 20
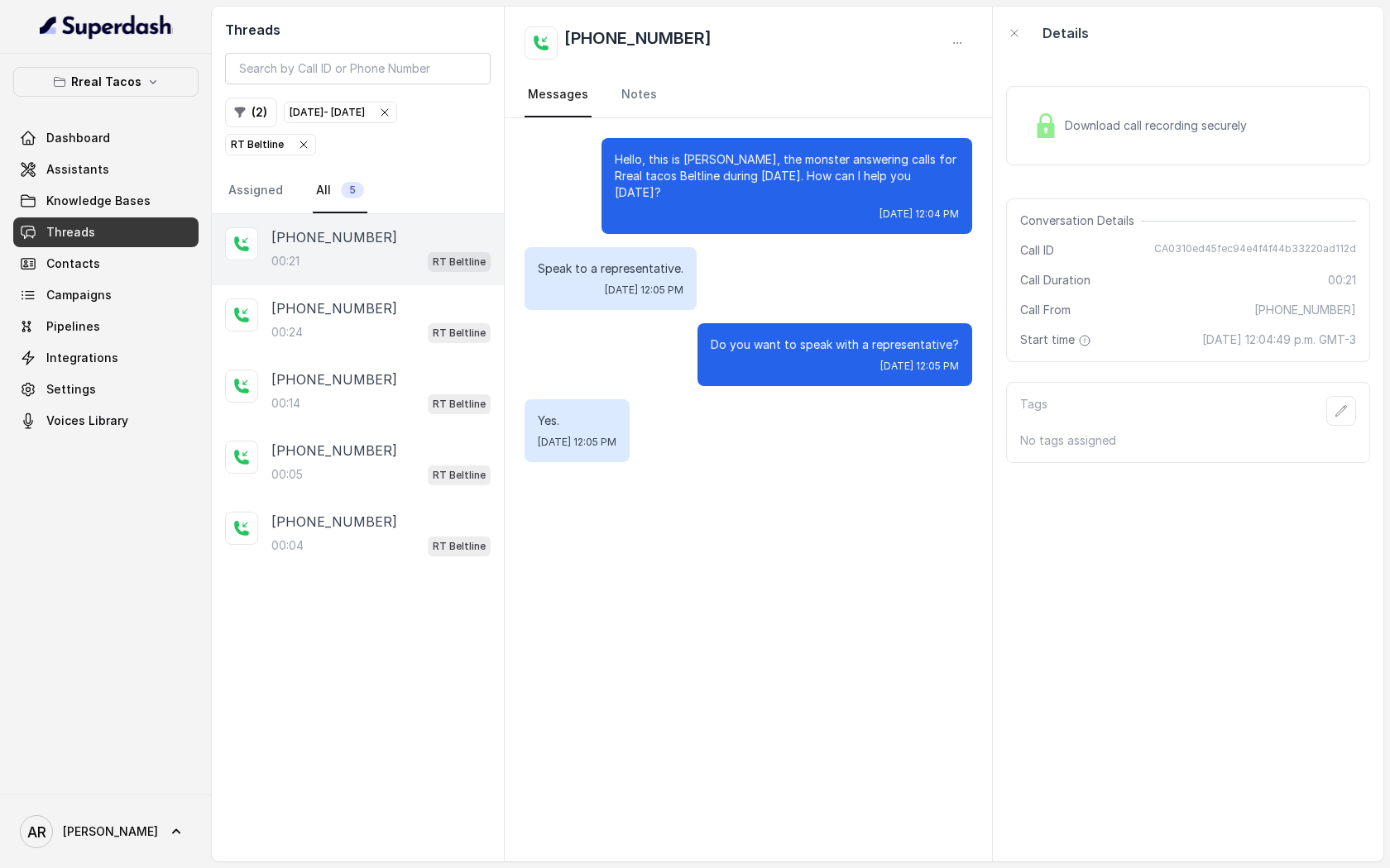
click at [1081, 156] on div "Download call recording securely" at bounding box center [1188, 125] width 364 height 79
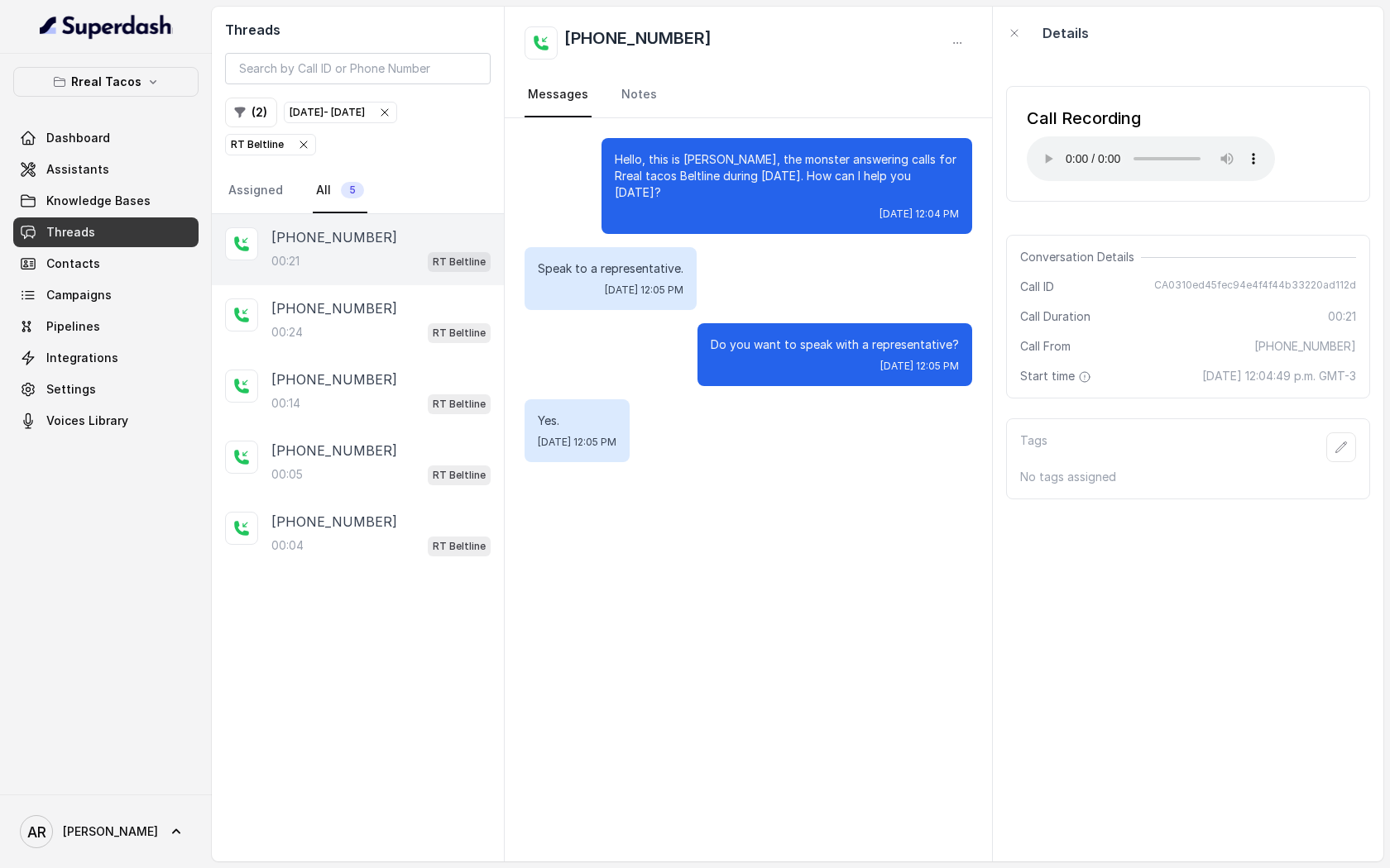
click at [1018, 412] on div "Call Recording Your browser does not support the audio element. Conversation De…" at bounding box center [1188, 460] width 391 height 802
click at [869, 377] on div "Hello, this is [PERSON_NAME], the monster answering calls for Rreal tacos Beltl…" at bounding box center [748, 300] width 488 height 364
click at [439, 277] on div "[PHONE_NUMBER]:21 RT Beltline" at bounding box center [358, 249] width 292 height 71
click at [429, 337] on span "RT Beltline" at bounding box center [458, 333] width 62 height 20
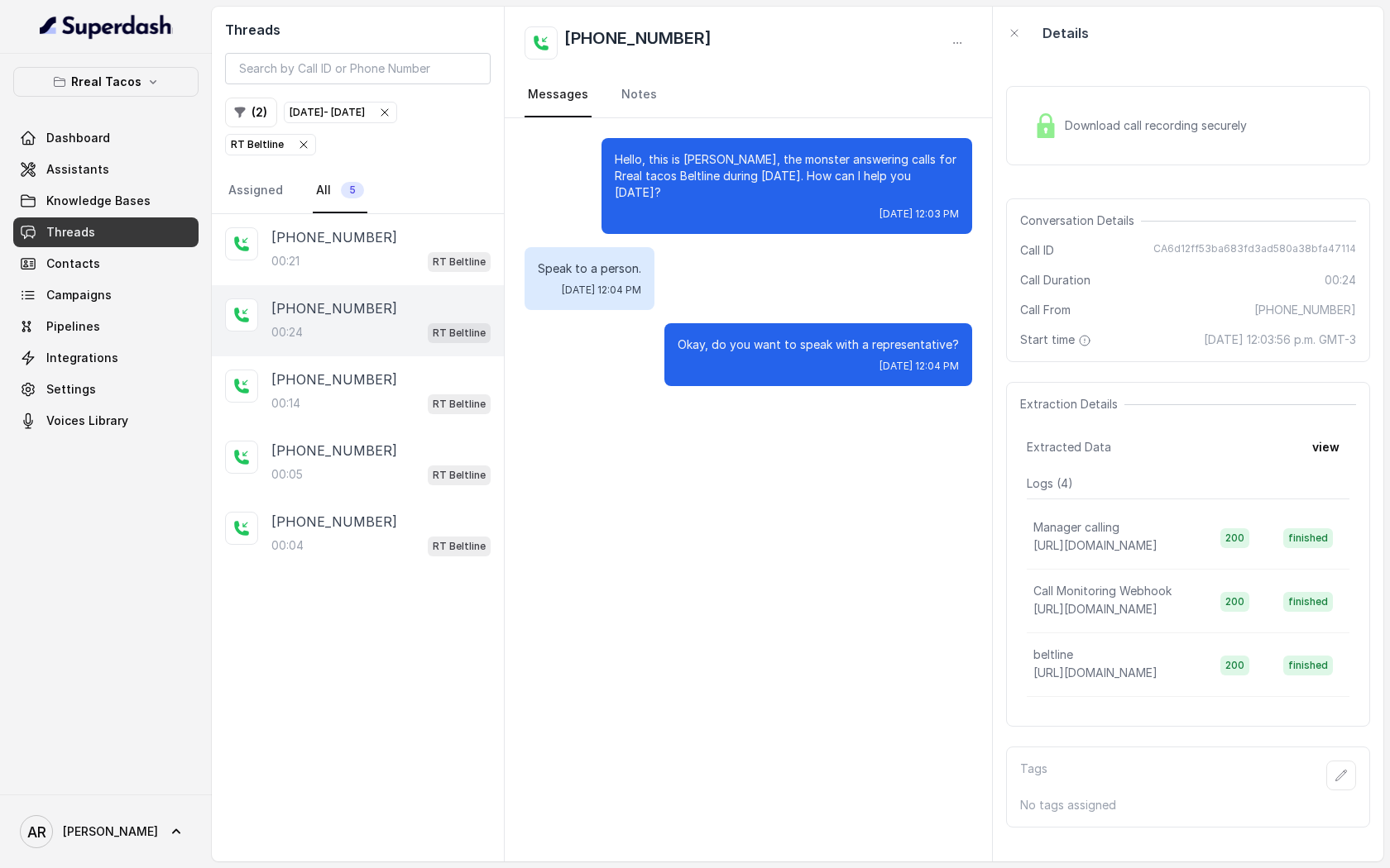
click at [1058, 110] on div "Download call recording securely" at bounding box center [1140, 126] width 227 height 38
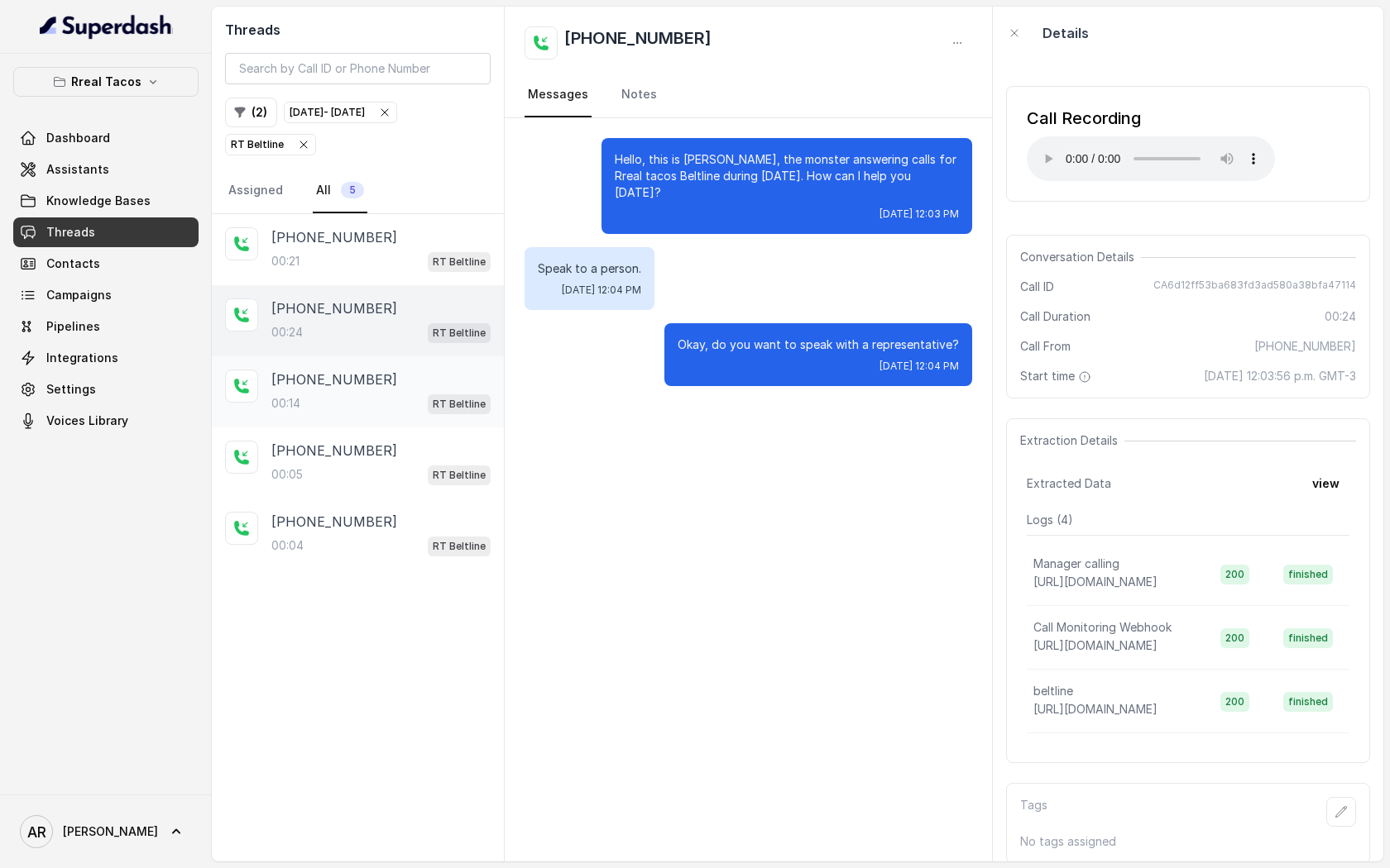
click at [371, 394] on div "00:14 RT Beltline" at bounding box center [381, 404] width 219 height 22
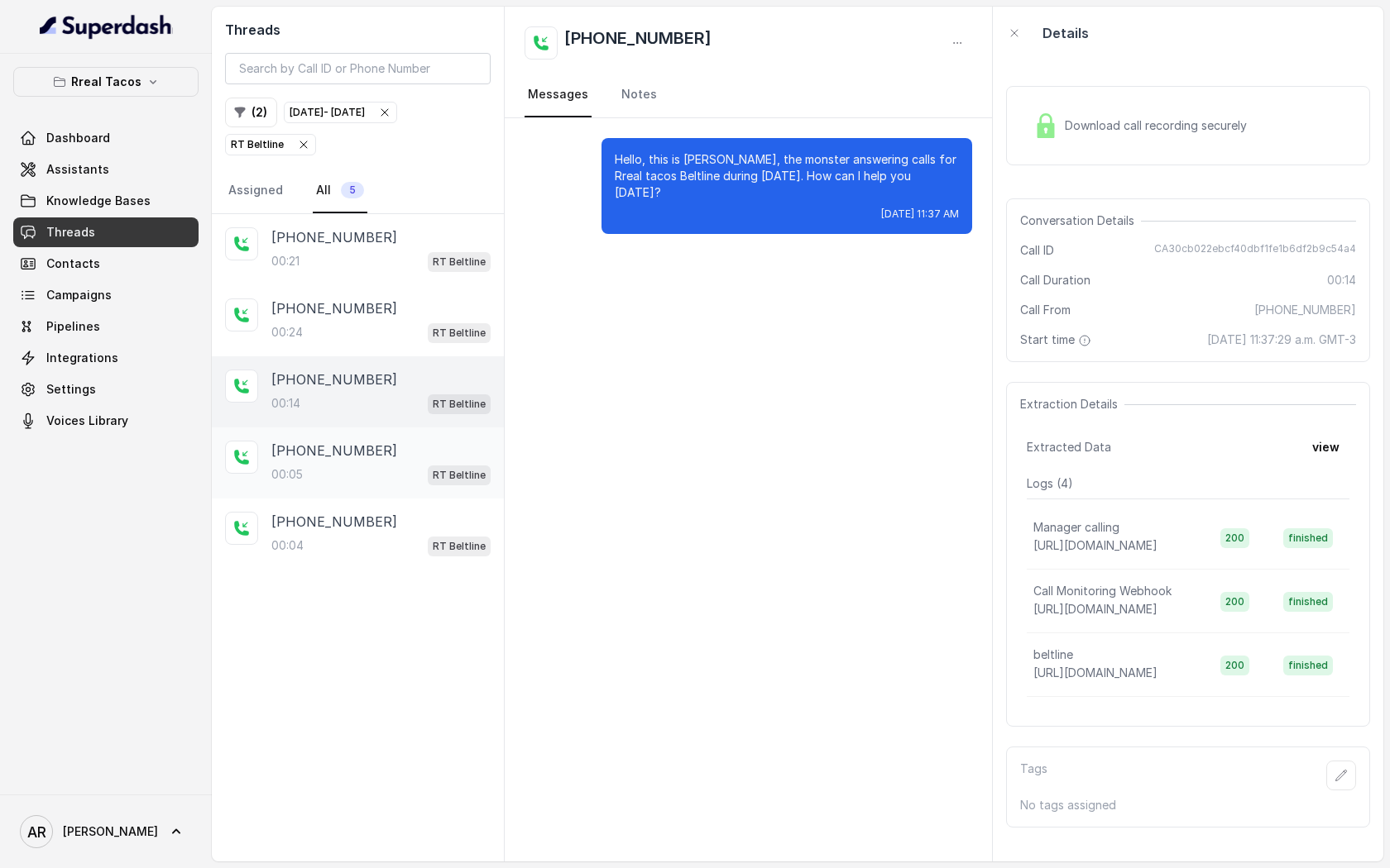
click at [364, 486] on div "[PHONE_NUMBER]:05 RT Beltline" at bounding box center [358, 462] width 292 height 71
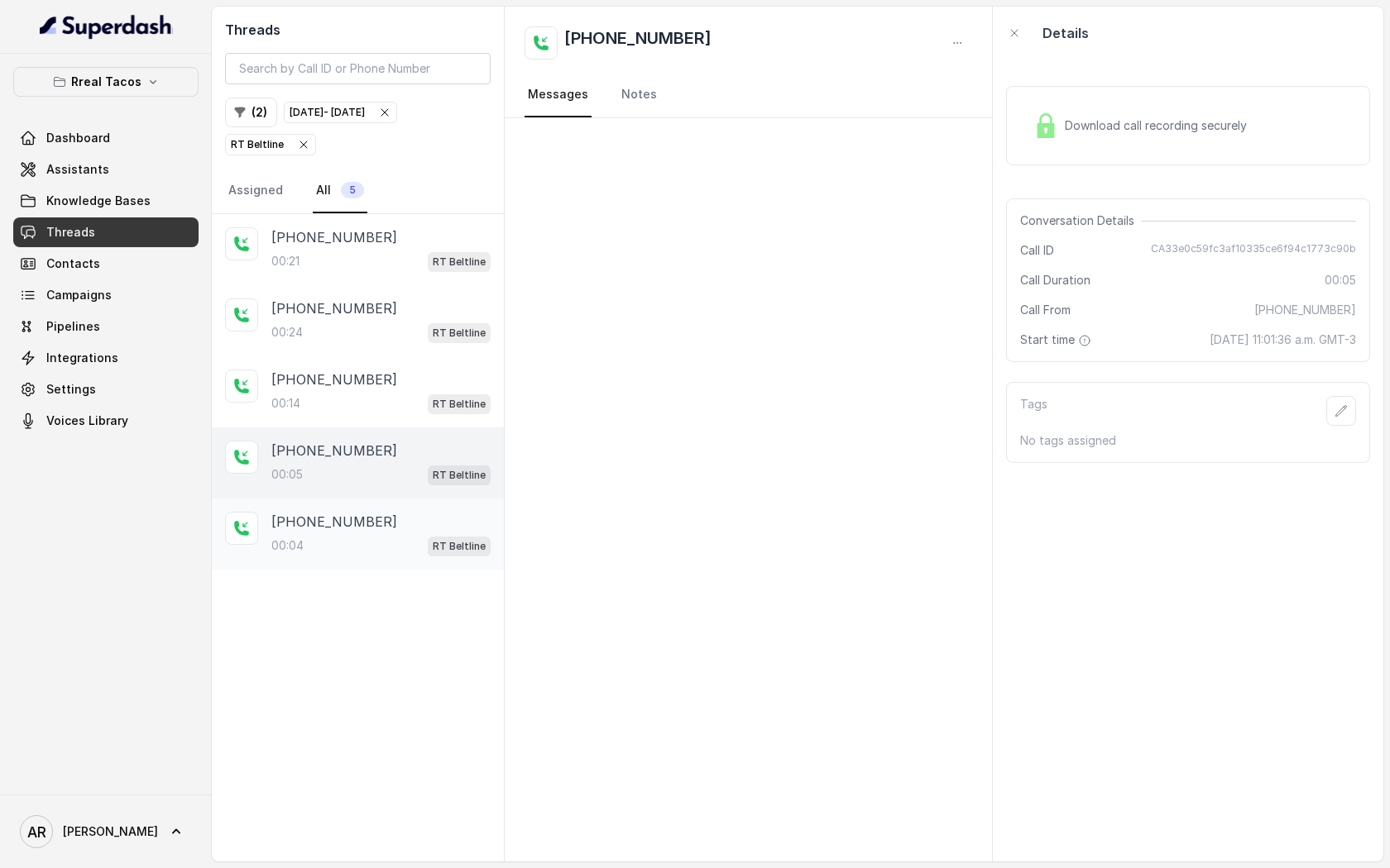
click at [379, 550] on div "00:04 RT Beltline" at bounding box center [381, 546] width 219 height 22
click at [307, 152] on div "RT Beltline" at bounding box center [270, 145] width 79 height 17
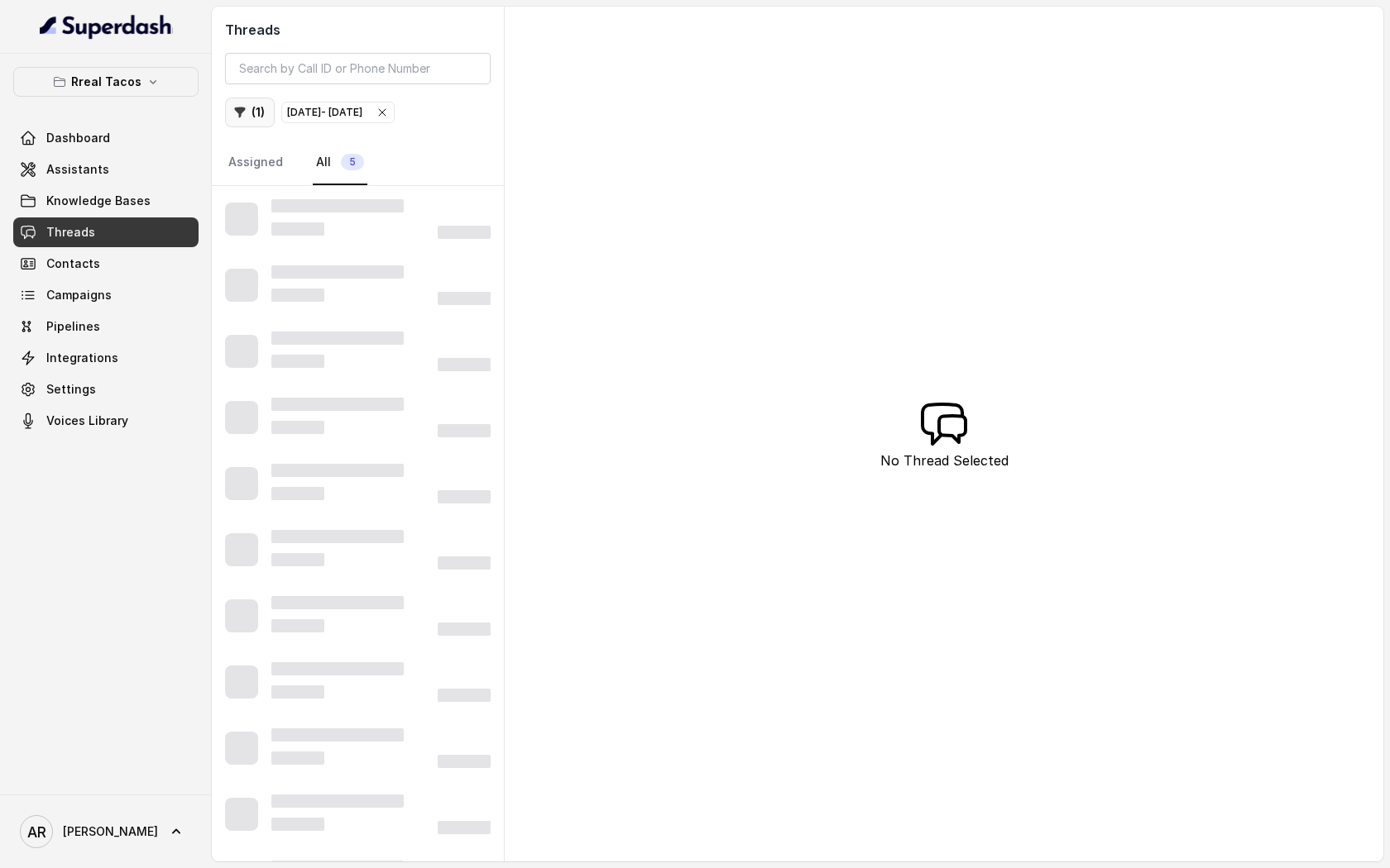
click at [248, 112] on button "( 1 )" at bounding box center [250, 112] width 50 height 30
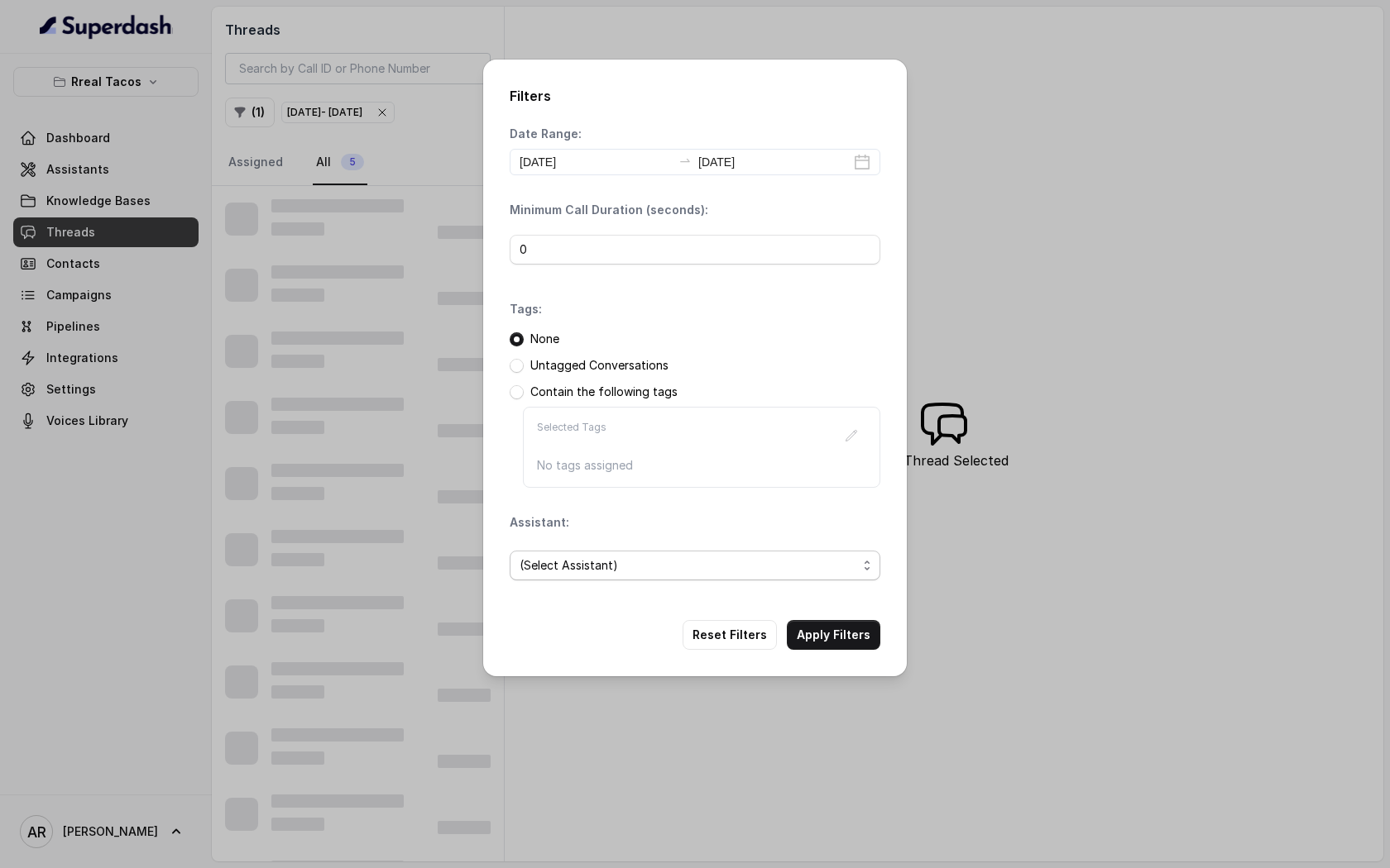
click at [792, 575] on span "(Select Assistant)" at bounding box center [688, 566] width 338 height 20
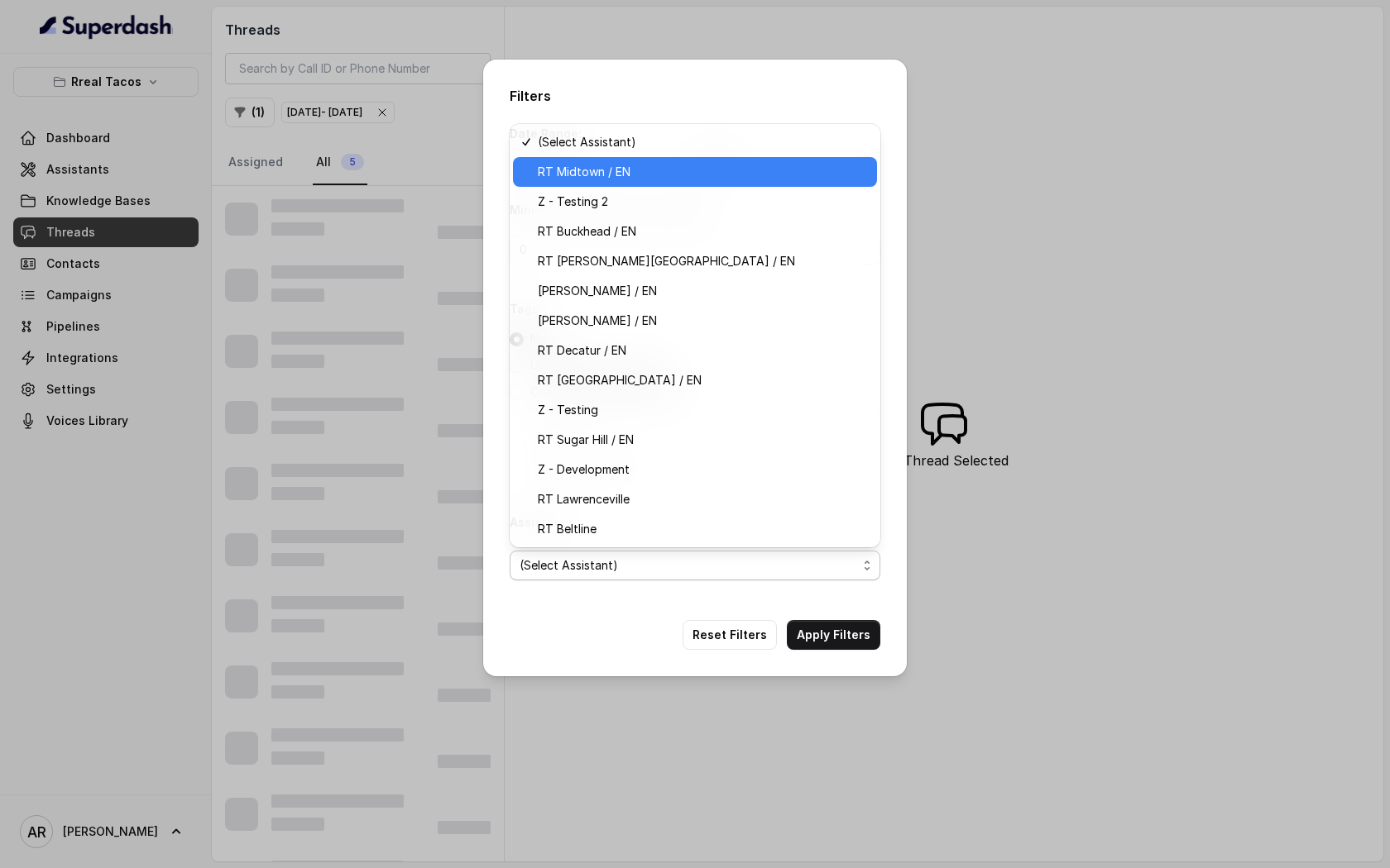
click at [697, 173] on span "RT Midtown / EN" at bounding box center [702, 172] width 329 height 20
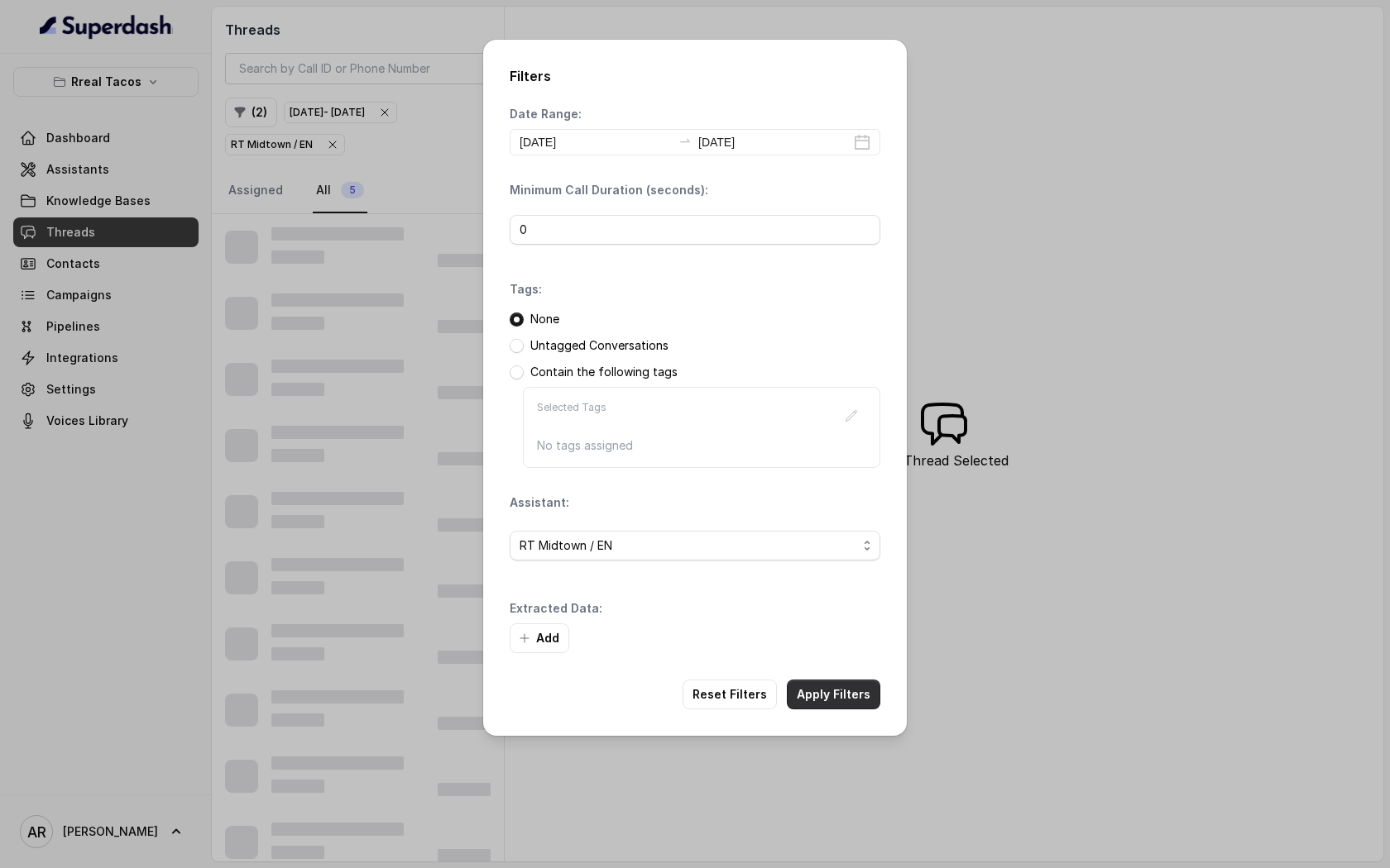
click at [827, 677] on button "Apply Filters" at bounding box center [833, 695] width 93 height 30
